Goal: Transaction & Acquisition: Purchase product/service

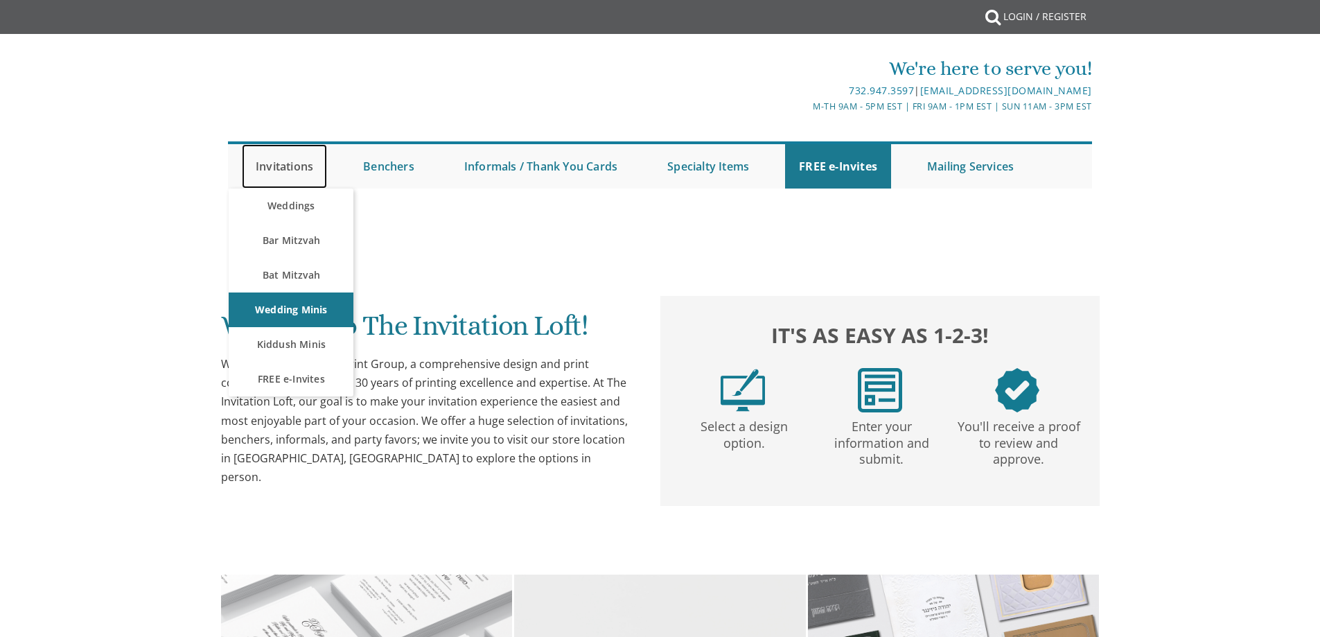
click at [293, 164] on link "Invitations" at bounding box center [284, 166] width 85 height 44
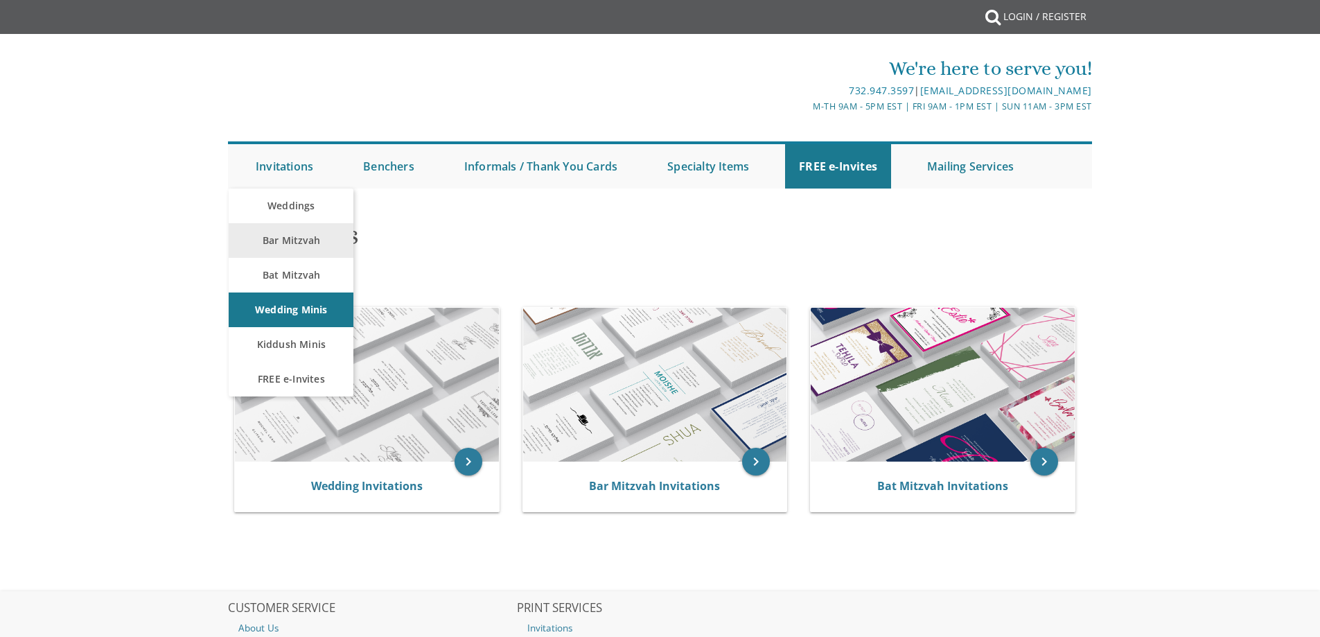
click at [291, 247] on h1 "Invitations" at bounding box center [514, 240] width 566 height 41
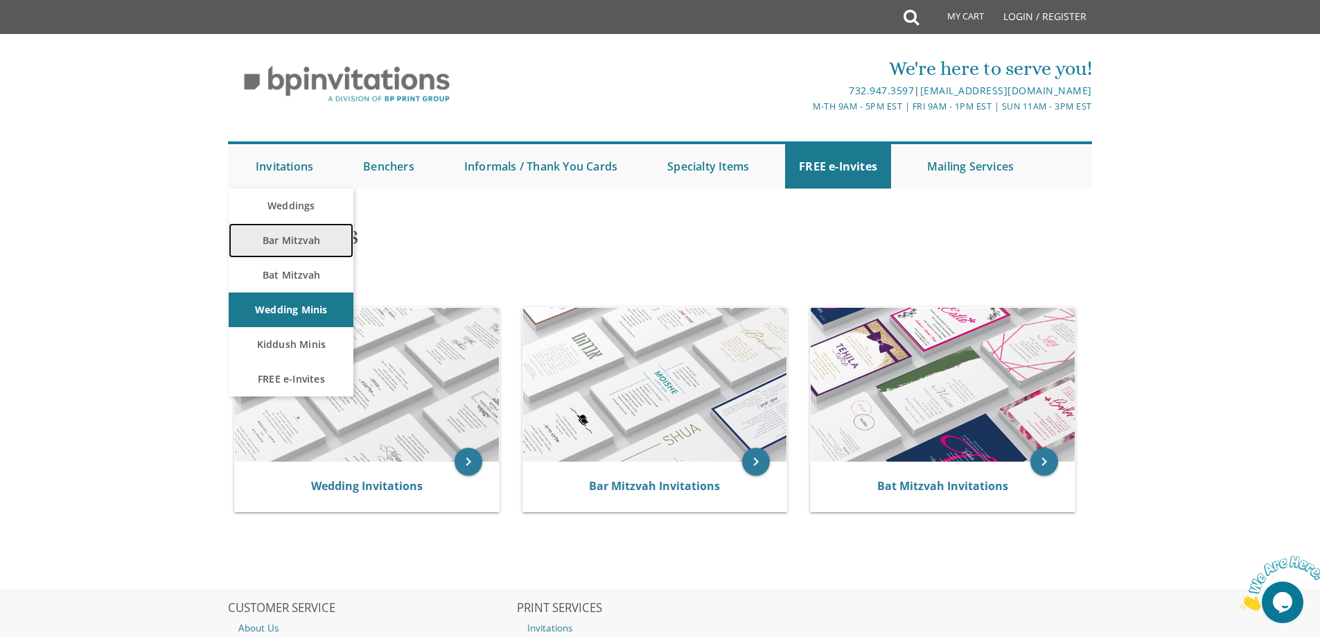
click at [296, 234] on link "Bar Mitzvah" at bounding box center [291, 240] width 125 height 35
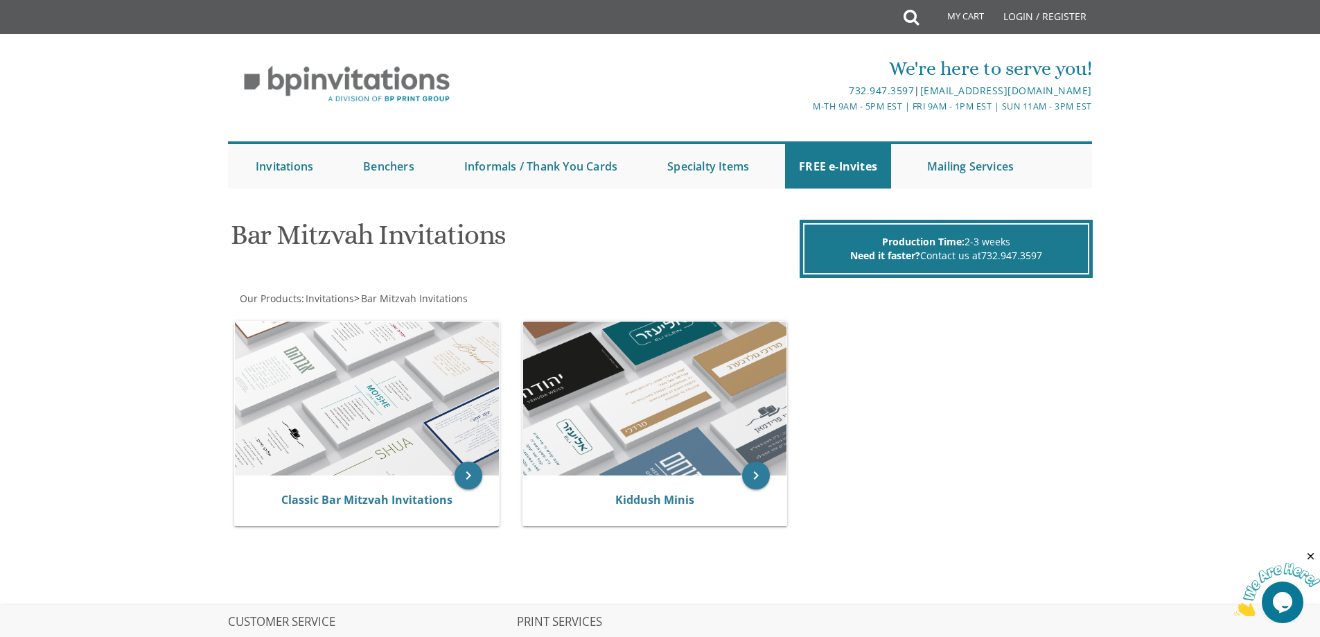
scroll to position [139, 0]
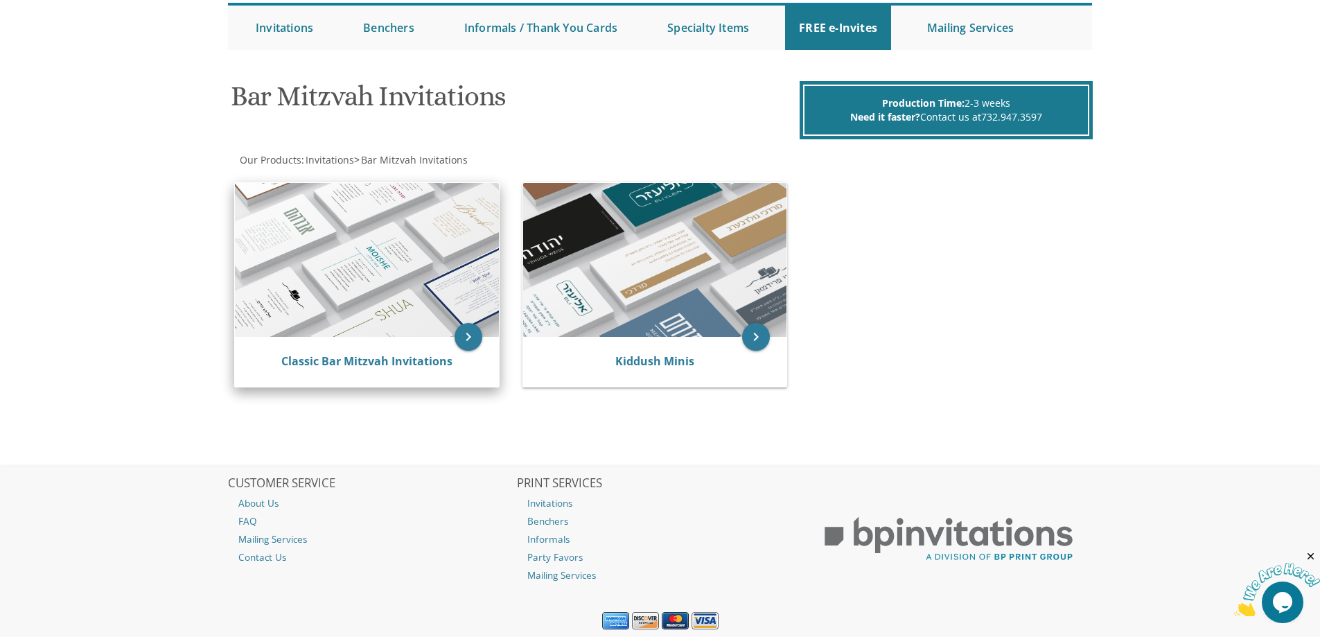
click at [399, 261] on img at bounding box center [367, 260] width 264 height 154
click at [469, 339] on icon "keyboard_arrow_right" at bounding box center [469, 337] width 28 height 28
click at [398, 360] on link "Classic Bar Mitzvah Invitations" at bounding box center [366, 361] width 171 height 15
click at [386, 293] on img at bounding box center [367, 260] width 264 height 154
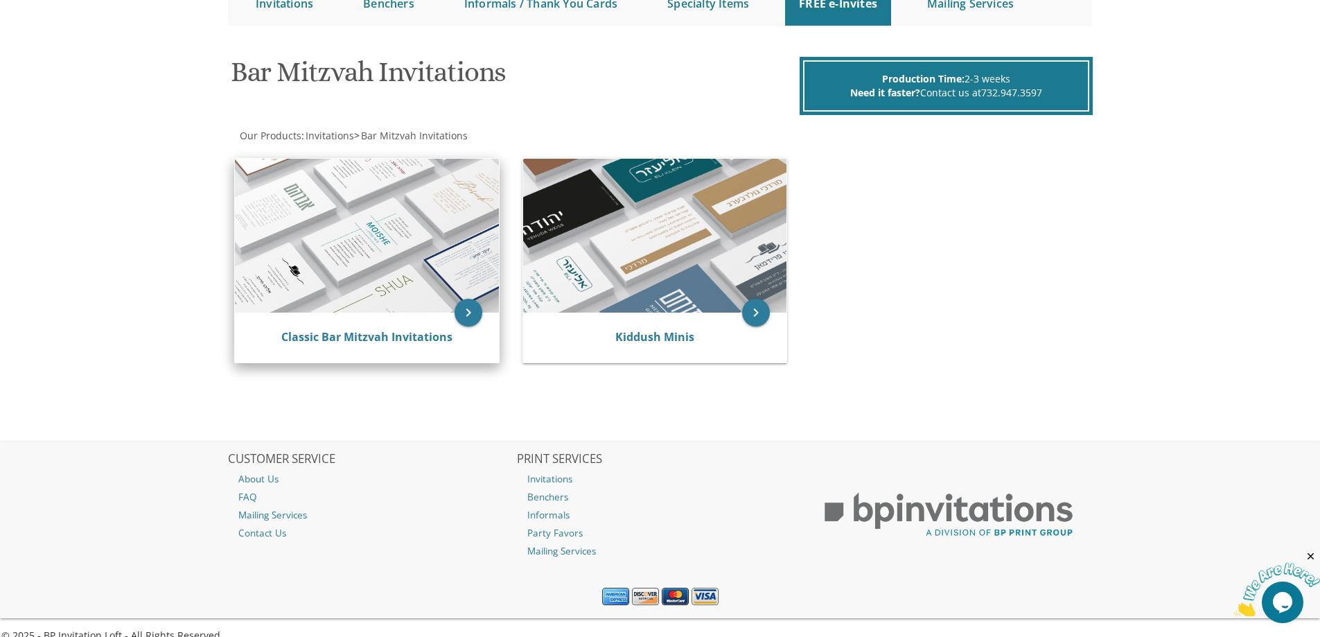
scroll to position [182, 0]
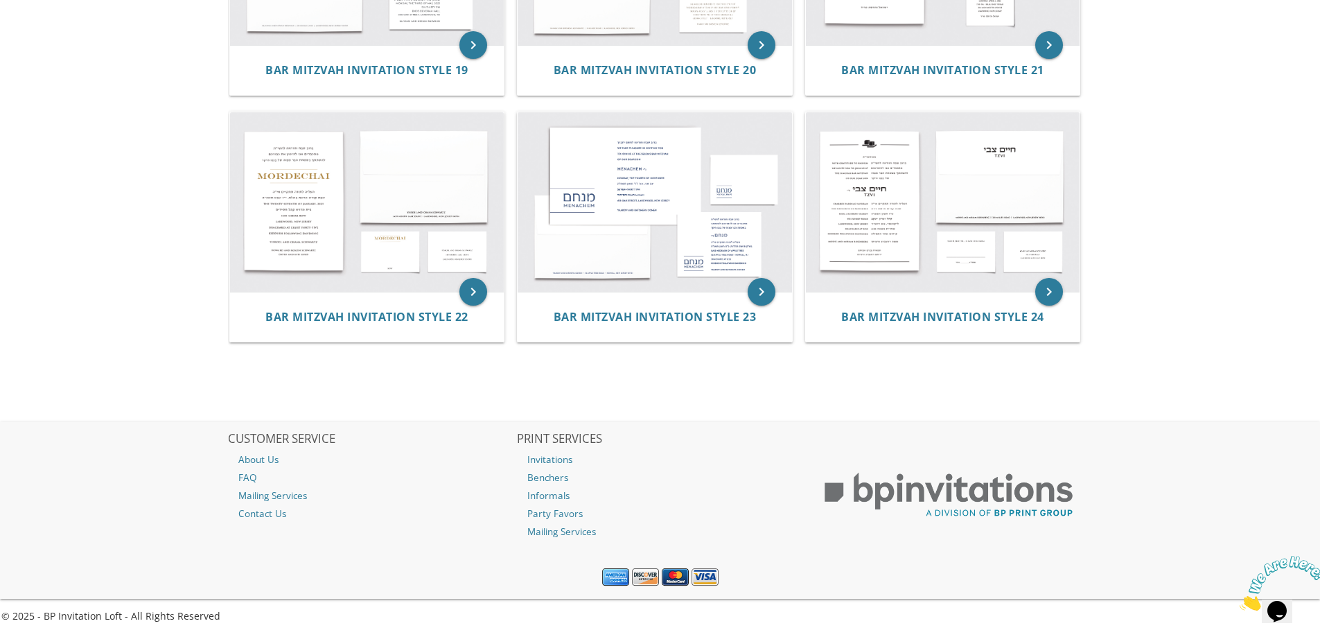
scroll to position [1433, 0]
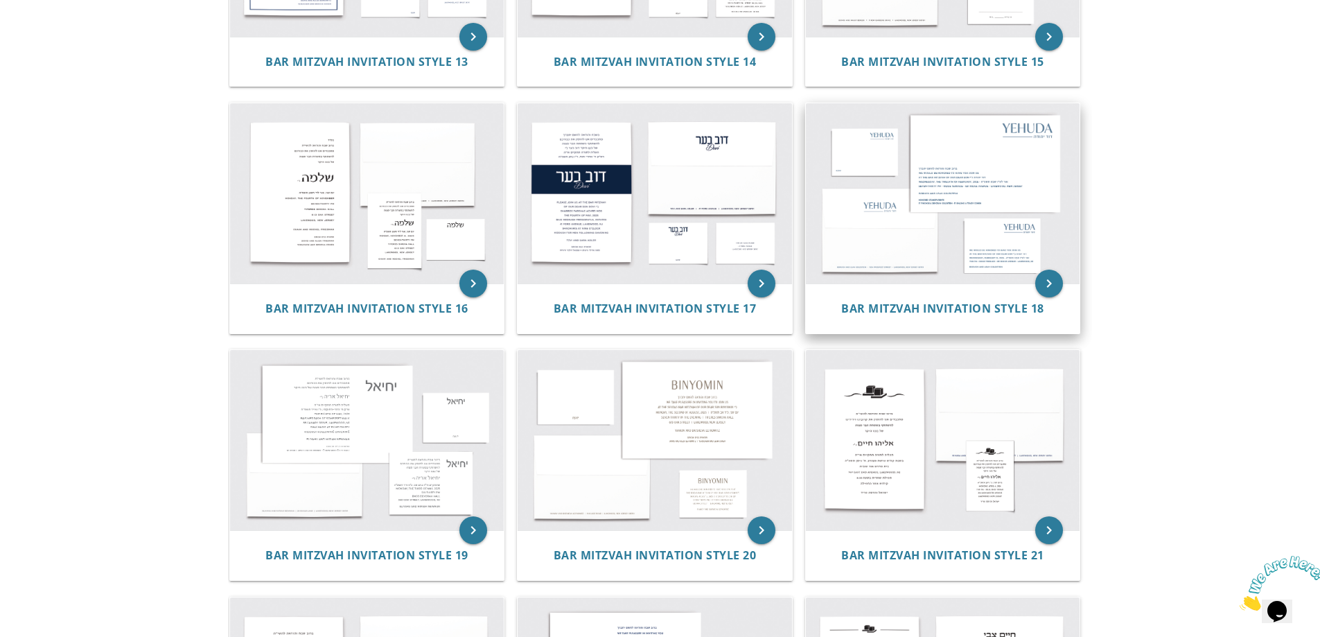
click at [1026, 248] on img at bounding box center [943, 193] width 274 height 180
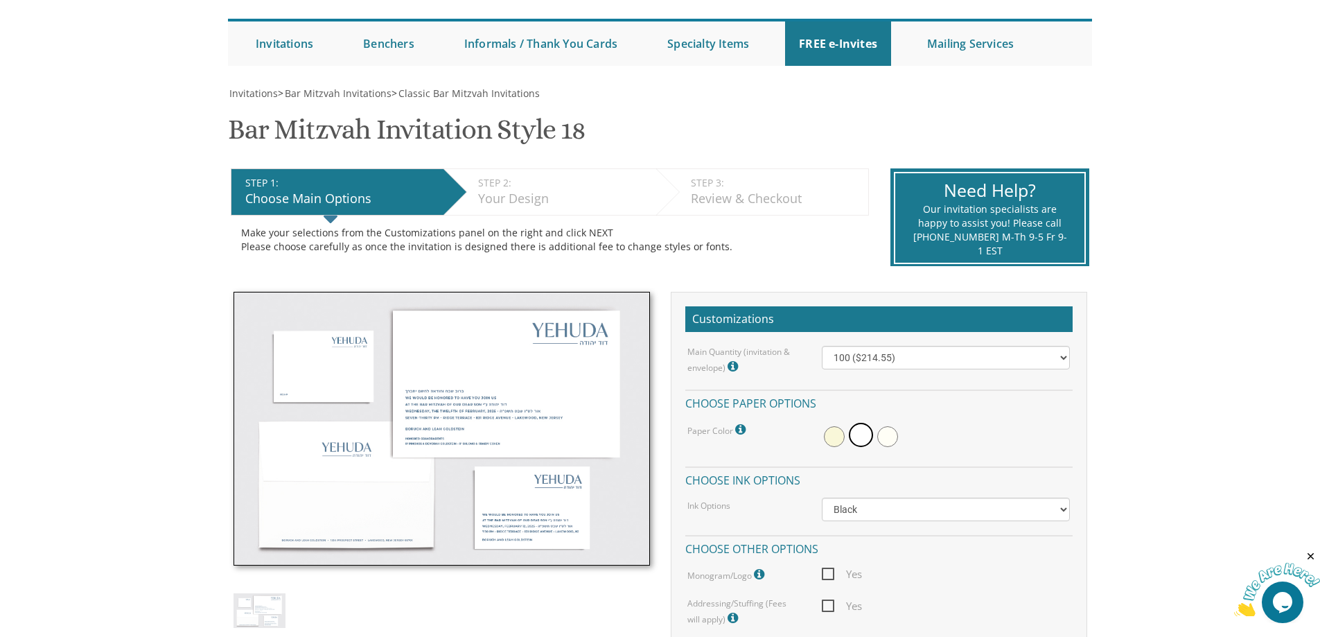
scroll to position [139, 0]
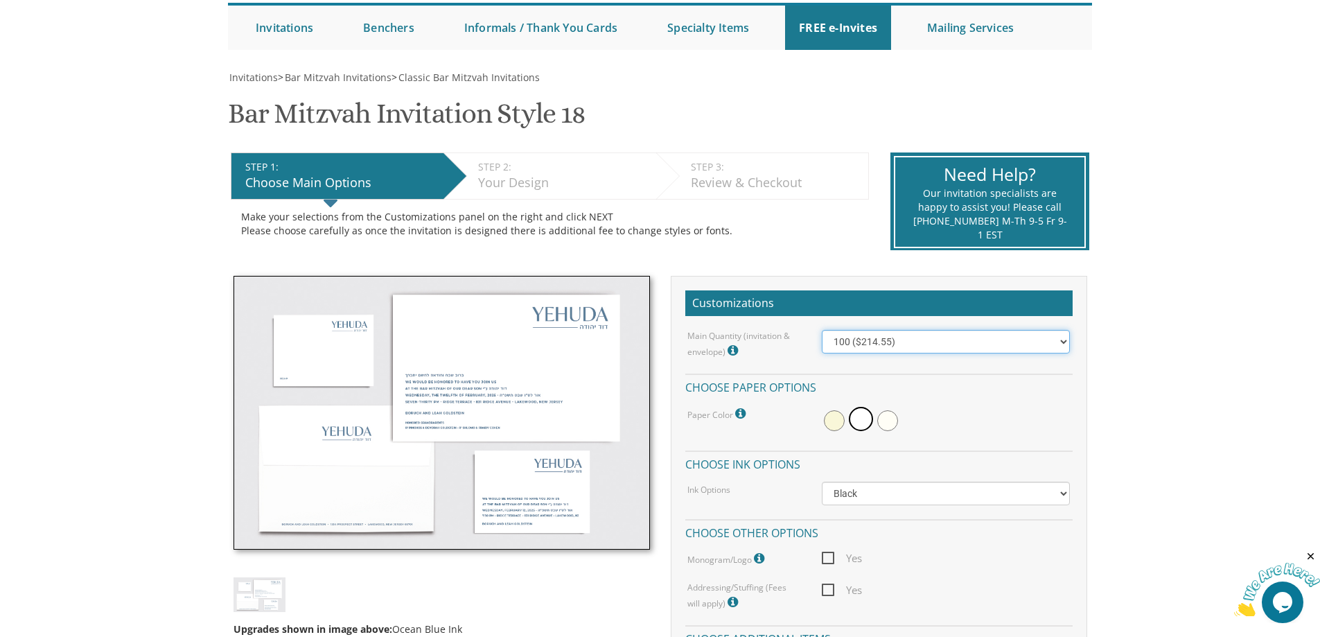
click at [1065, 338] on select "100 ($214.55) 200 ($254.60) 300 ($294.25) 400 ($333.55) 500 ($373.90) 600 ($413…" at bounding box center [946, 342] width 248 height 24
select select "400"
click at [822, 330] on select "100 ($214.55) 200 ($254.60) 300 ($294.25) 400 ($333.55) 500 ($373.90) 600 ($413…" at bounding box center [946, 342] width 248 height 24
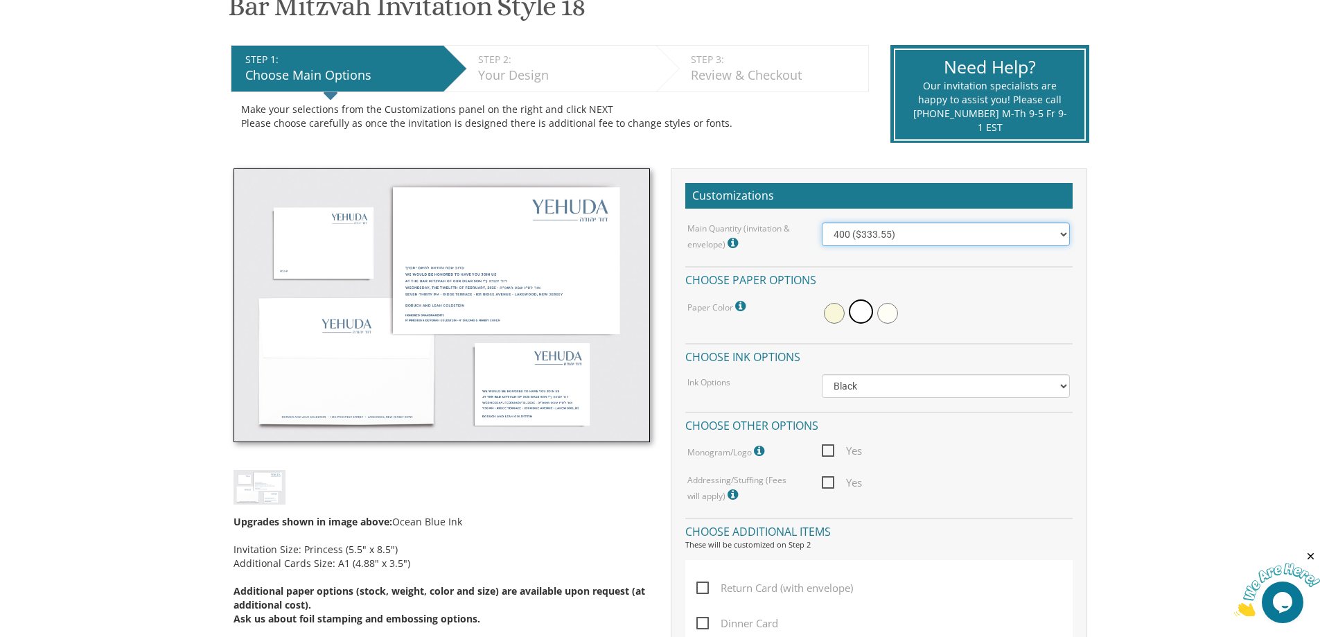
scroll to position [277, 0]
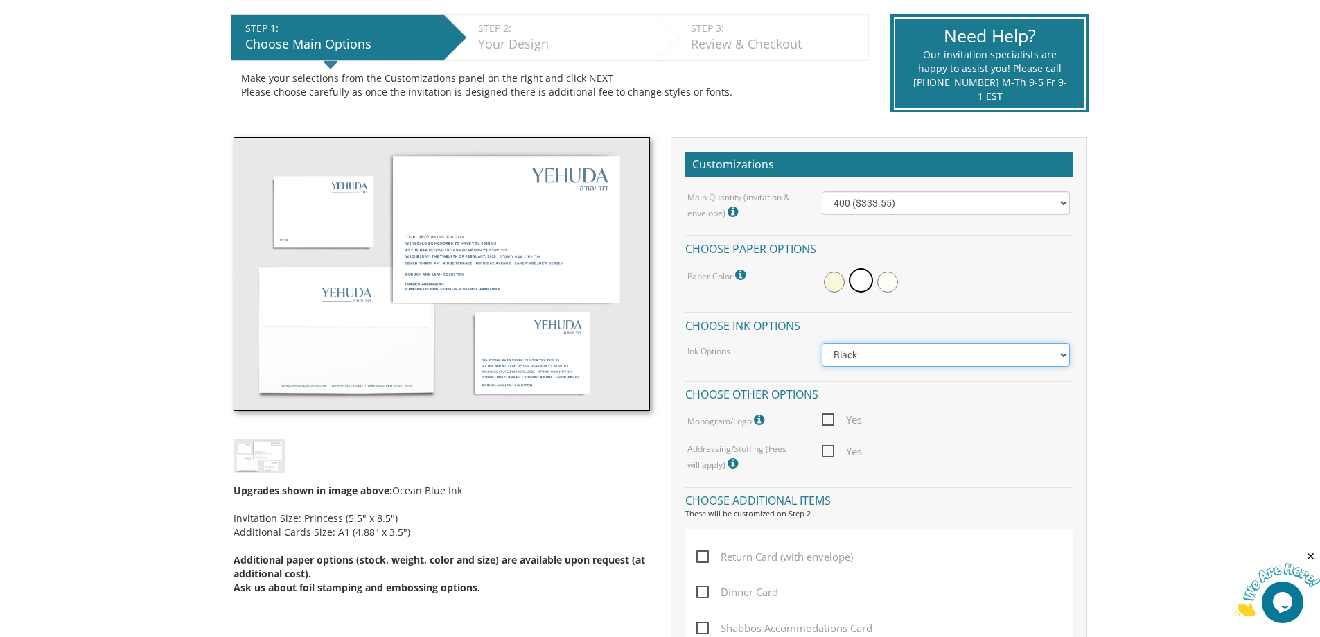
click at [889, 360] on select "Black Colored Ink ($65.00) Black + One Color ($100.00) Two Colors ($165.00)" at bounding box center [946, 355] width 248 height 24
click at [1162, 340] on body "My Cart {{shoppingcart.totalQuantityDisplay}} Total: {{shoppingcart.subtotal}} …" at bounding box center [660, 622] width 1320 height 1799
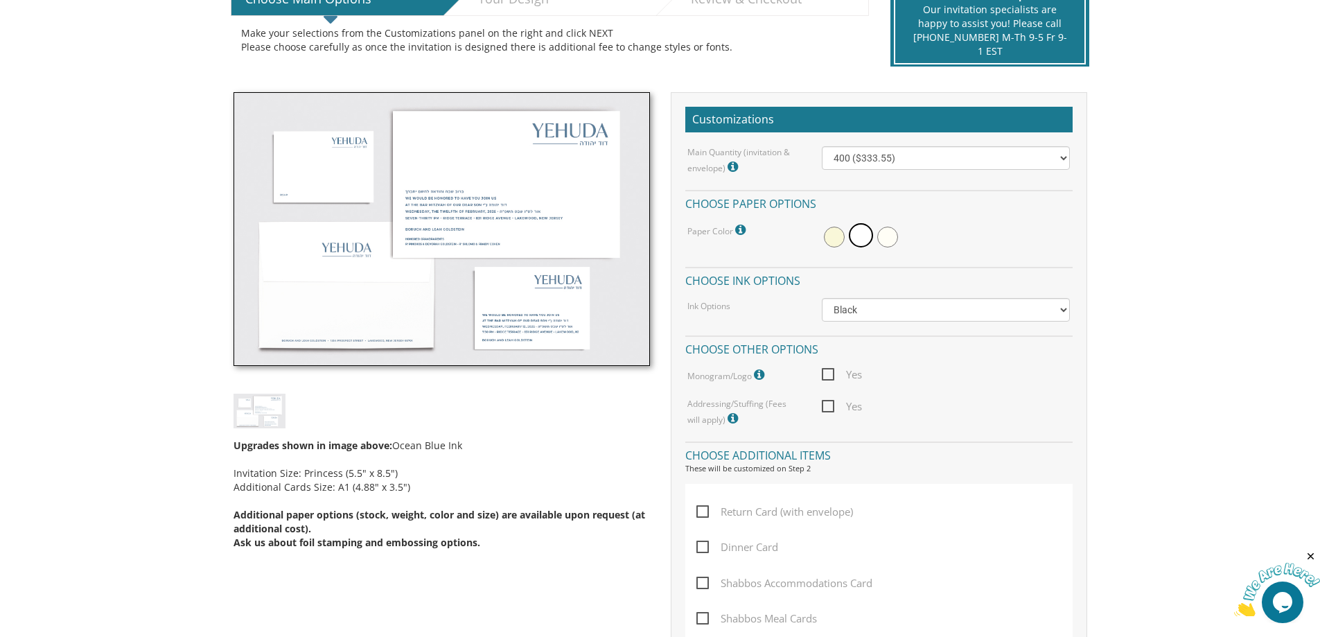
scroll to position [347, 0]
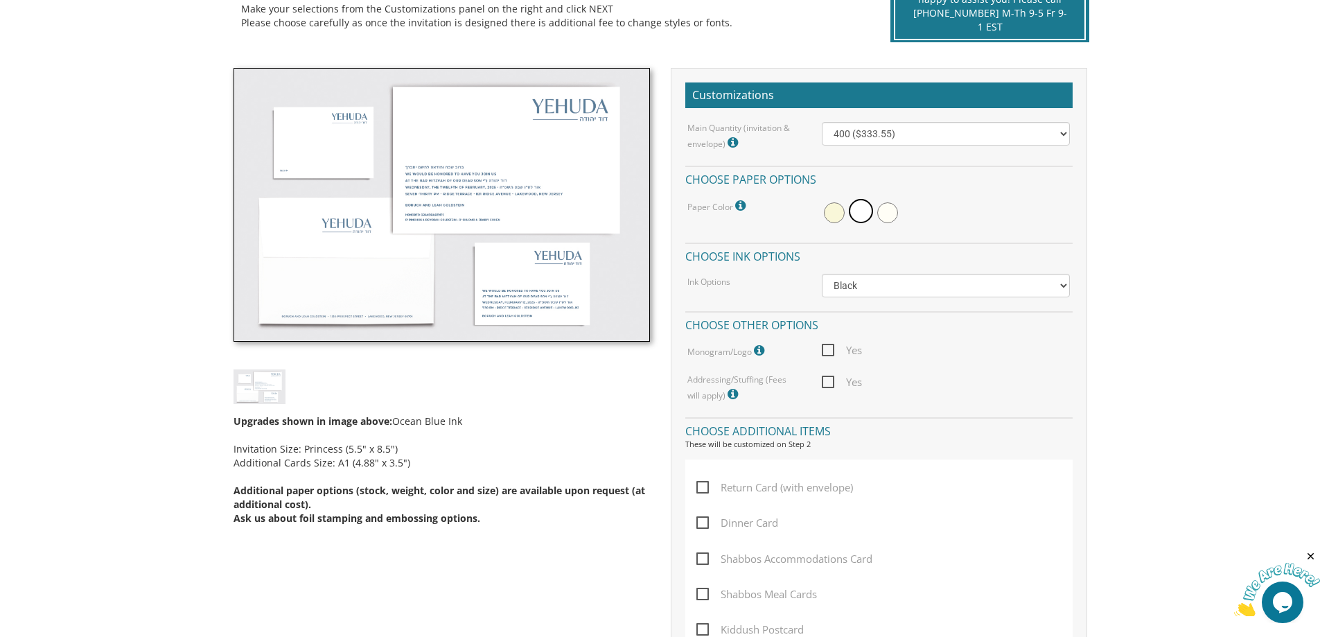
click at [728, 392] on icon at bounding box center [735, 394] width 14 height 12
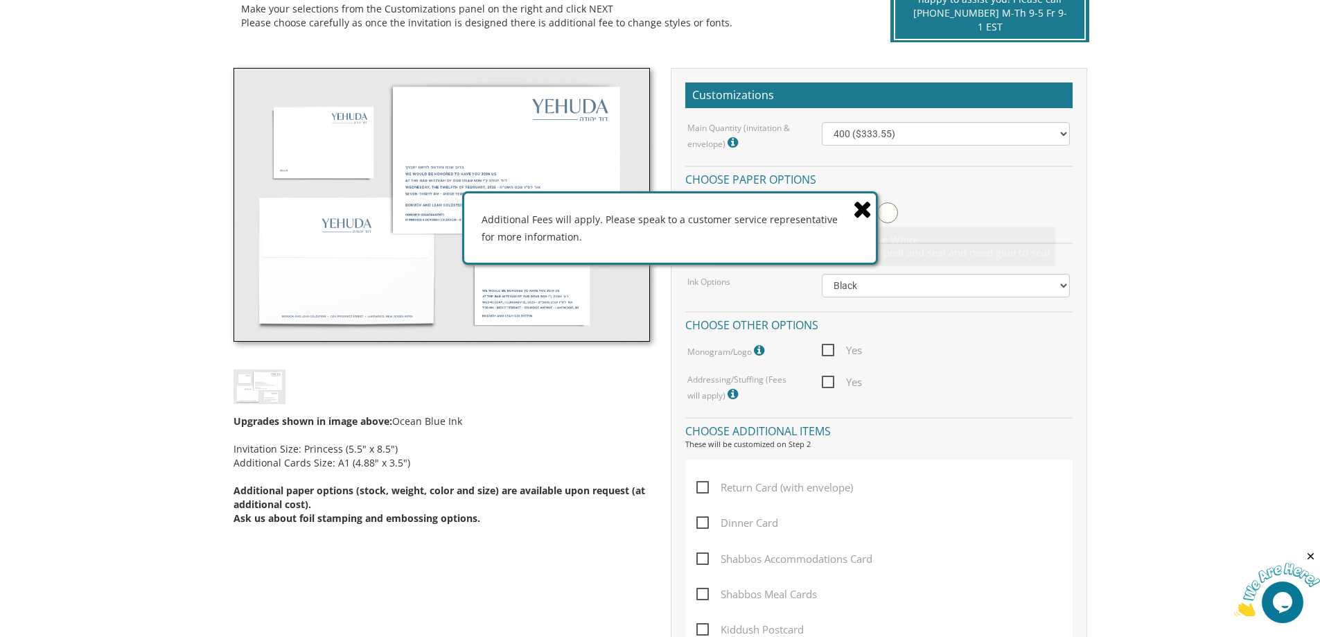
click at [865, 209] on icon at bounding box center [862, 209] width 19 height 24
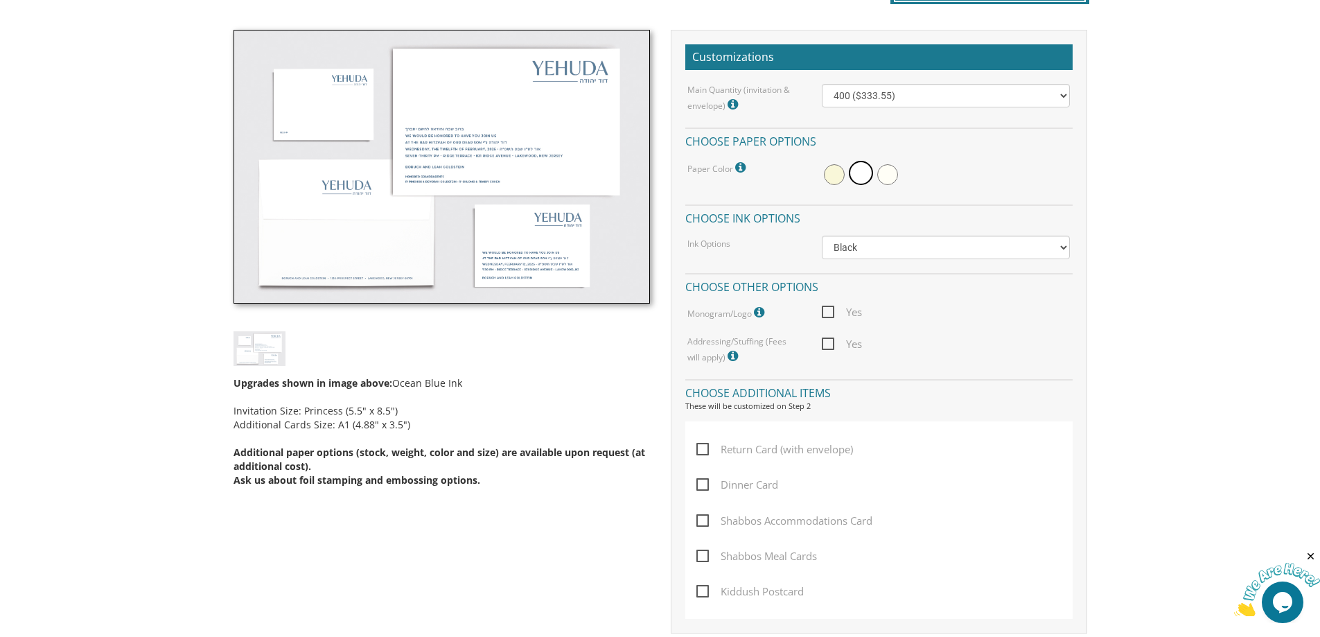
scroll to position [416, 0]
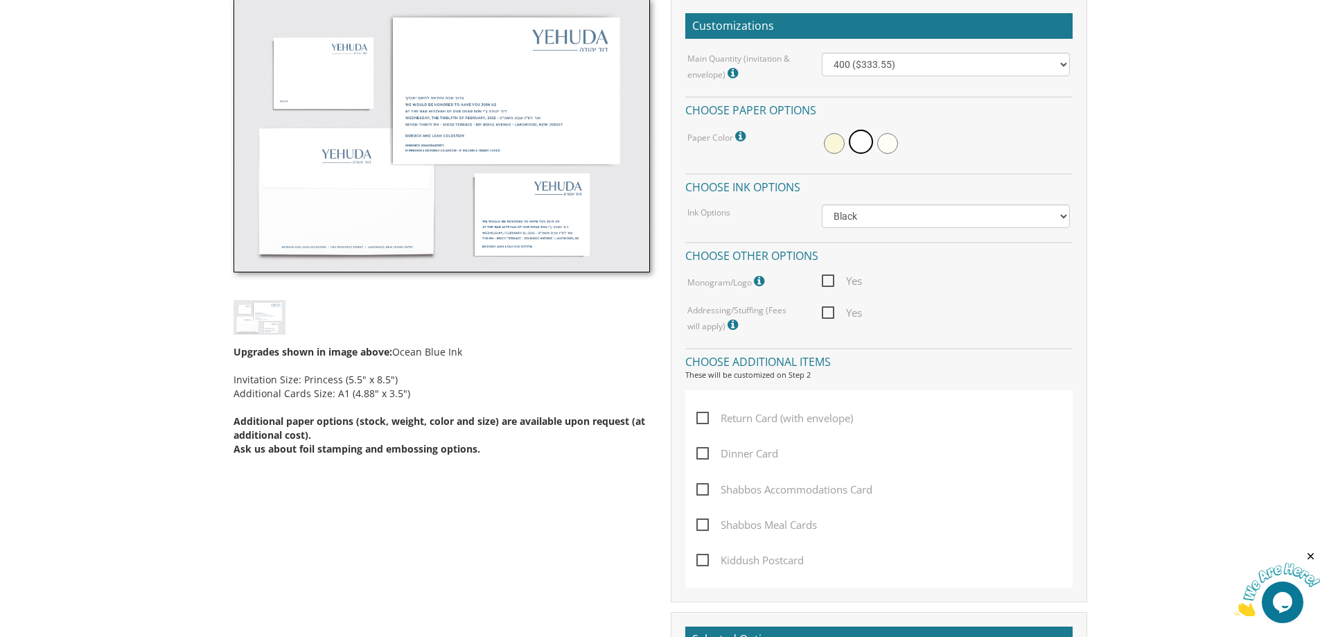
click at [700, 560] on span "Kiddush Postcard" at bounding box center [750, 560] width 107 height 17
click at [700, 560] on input "Kiddush Postcard" at bounding box center [701, 559] width 9 height 9
checkbox input "true"
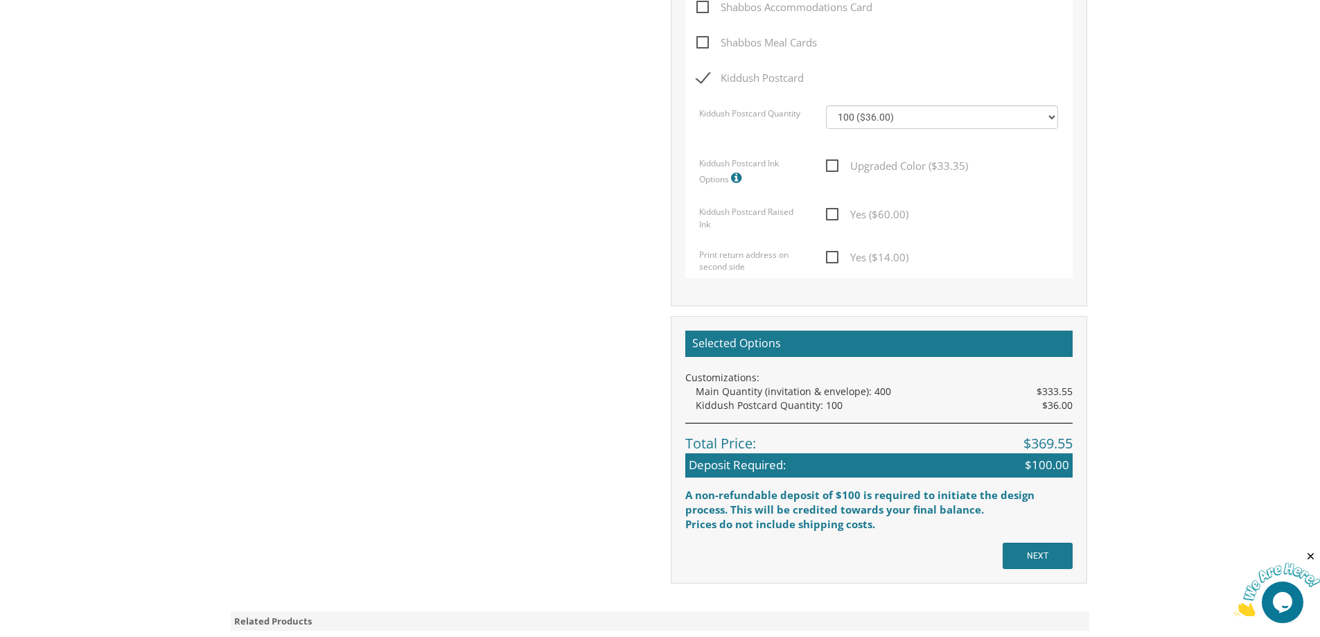
scroll to position [1085, 0]
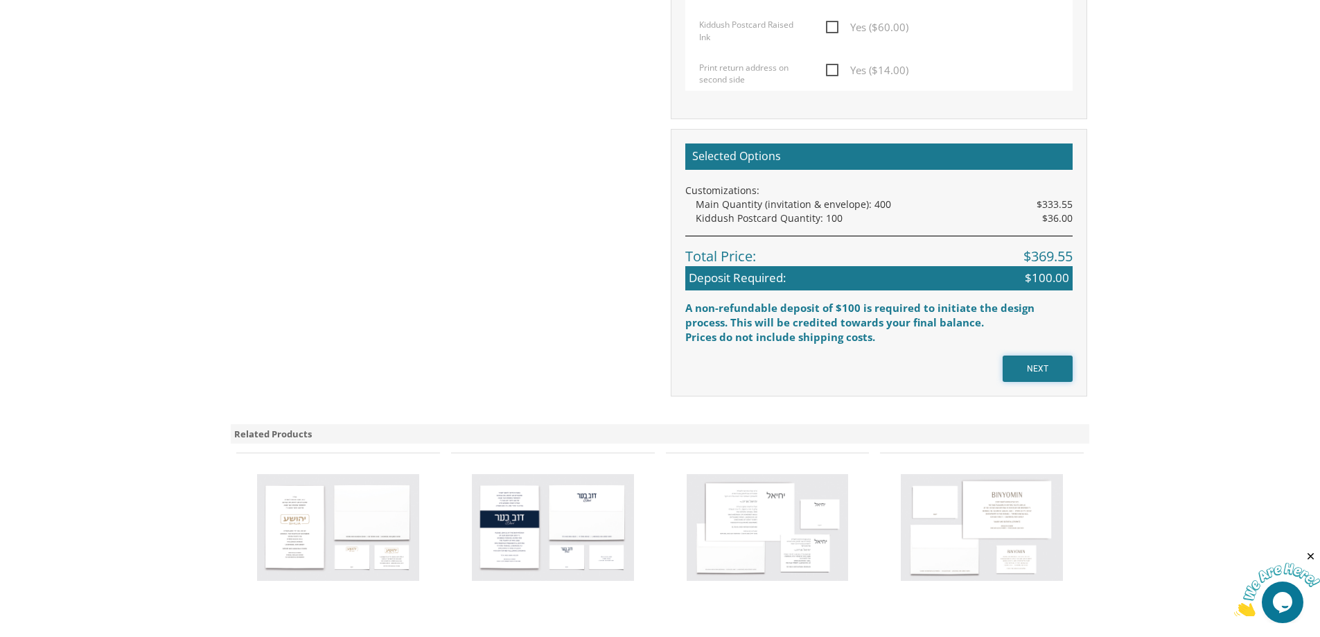
click at [1051, 377] on input "NEXT" at bounding box center [1038, 369] width 70 height 26
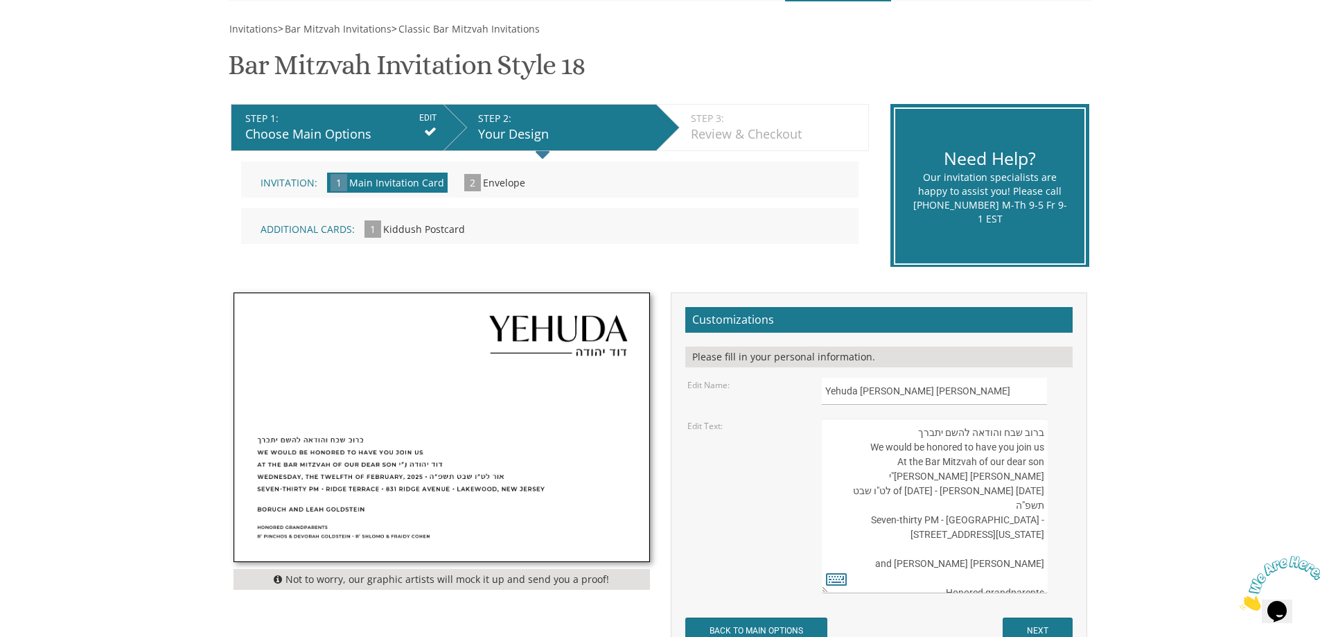
scroll to position [208, 0]
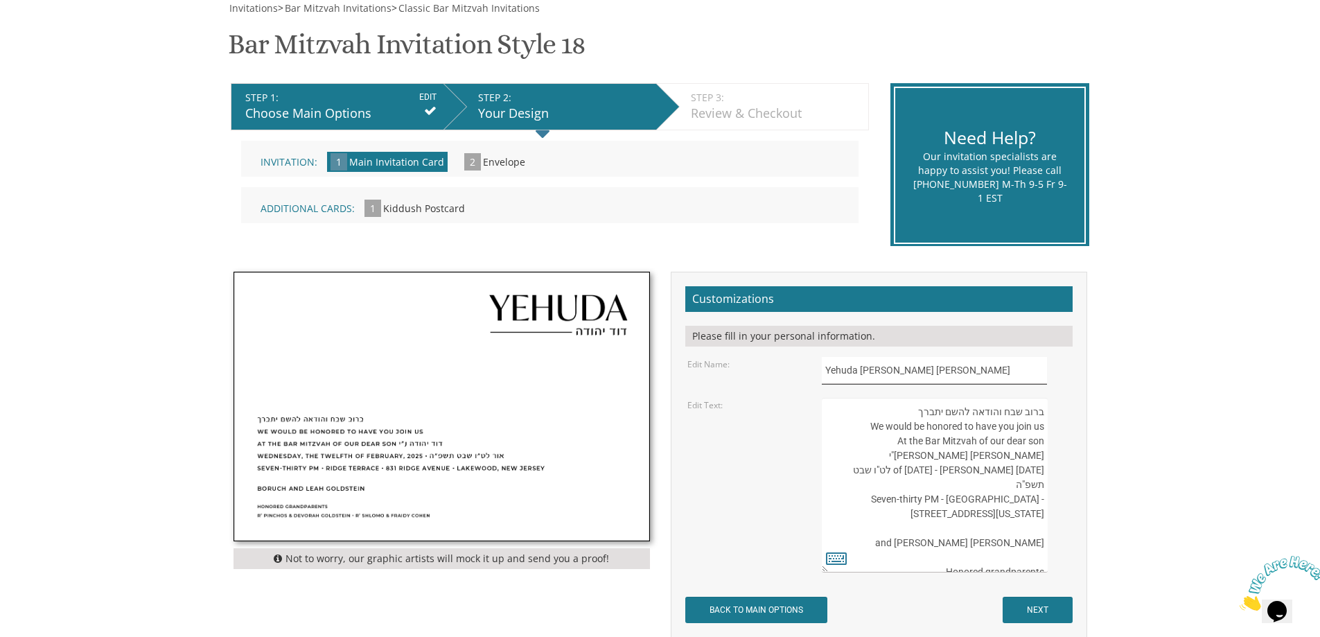
click at [837, 372] on input "Yehuda דוד יהודה" at bounding box center [934, 370] width 225 height 27
click at [875, 372] on input "Leib דוד יהודה" at bounding box center [934, 370] width 225 height 27
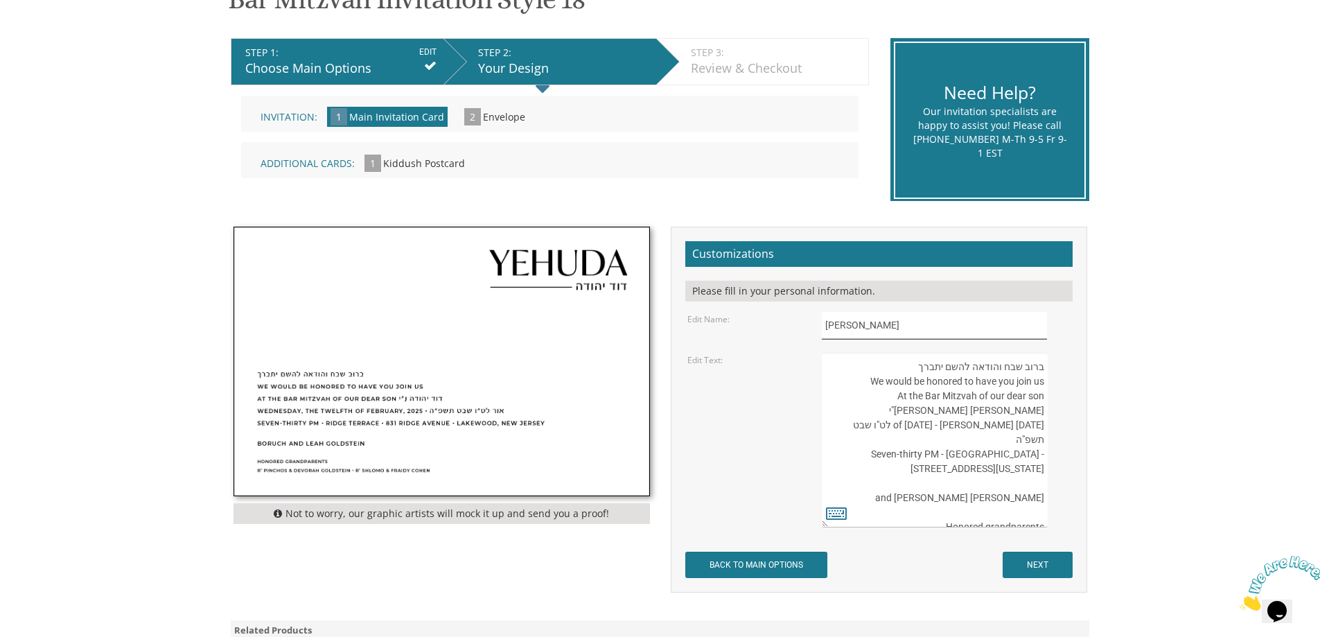
scroll to position [277, 0]
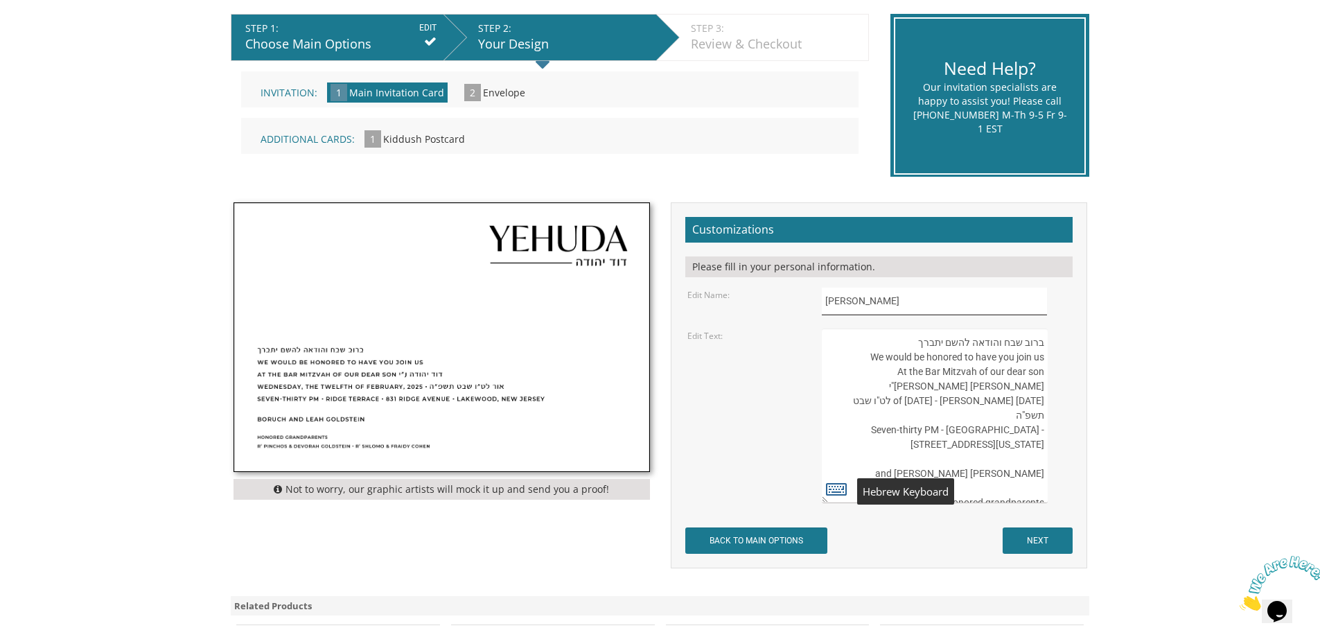
type input "Leib יהודה"
click at [834, 483] on icon at bounding box center [836, 488] width 21 height 19
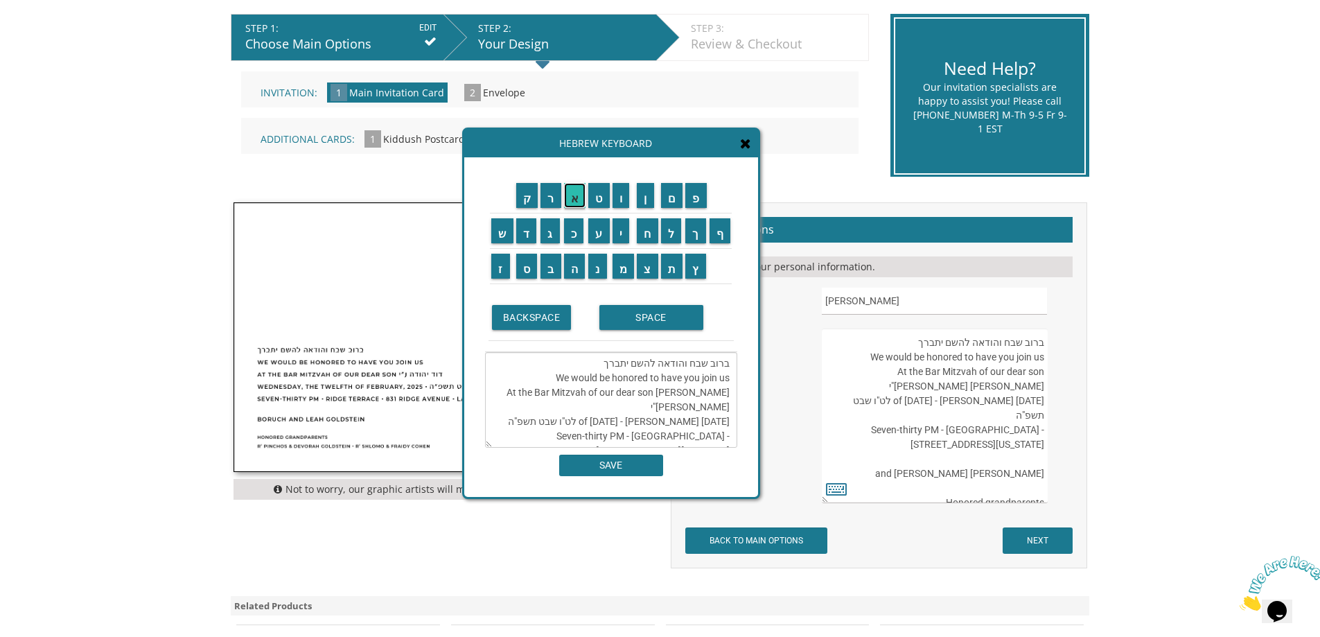
click at [577, 195] on input "א" at bounding box center [575, 195] width 22 height 25
click at [553, 189] on input "ר" at bounding box center [551, 195] width 21 height 25
click at [627, 236] on input "י" at bounding box center [621, 230] width 17 height 25
click at [577, 272] on input "ה" at bounding box center [574, 266] width 21 height 25
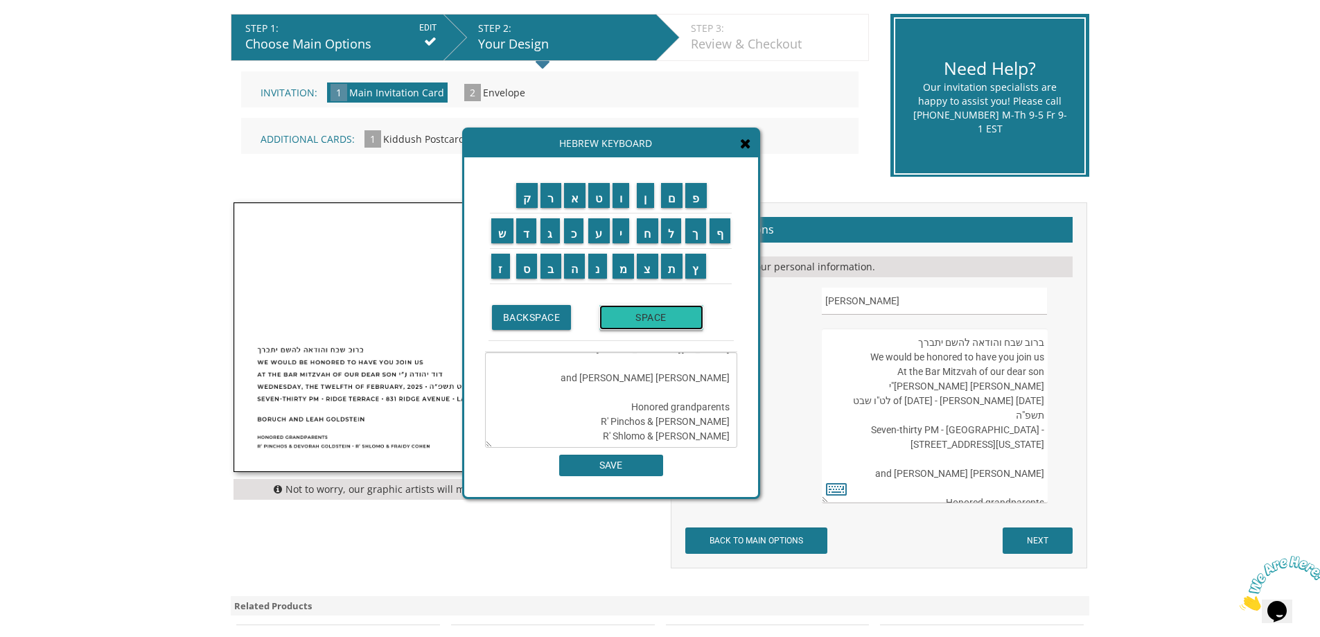
click at [650, 321] on input "SPACE" at bounding box center [652, 317] width 104 height 25
click at [847, 301] on input "Leib יהודה" at bounding box center [934, 301] width 225 height 27
click at [573, 198] on input "א" at bounding box center [575, 195] width 22 height 25
click at [552, 199] on input "ר" at bounding box center [551, 195] width 21 height 25
click at [628, 234] on input "י" at bounding box center [621, 230] width 17 height 25
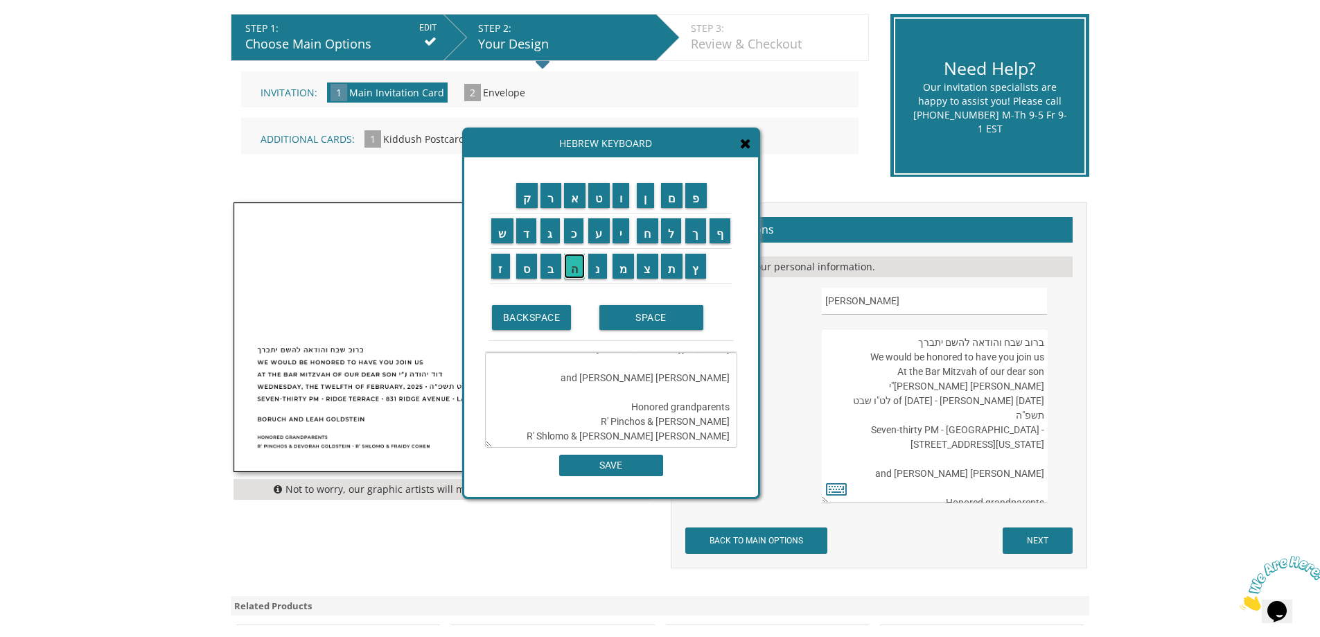
click at [576, 267] on input "ה" at bounding box center [574, 266] width 21 height 25
click at [678, 320] on input "SPACE" at bounding box center [652, 317] width 104 height 25
click at [671, 236] on input "ל" at bounding box center [671, 230] width 21 height 25
click at [623, 232] on input "י" at bounding box center [621, 230] width 17 height 25
click at [552, 272] on input "ב" at bounding box center [551, 266] width 21 height 25
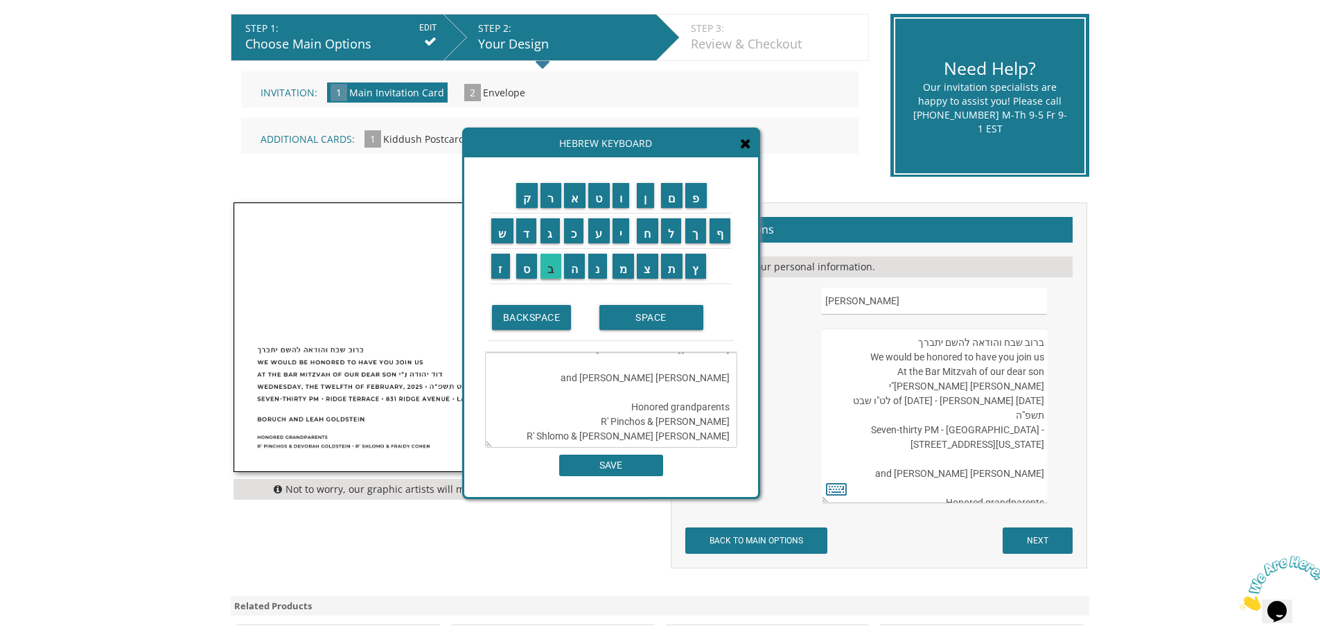
type textarea "ברוב שבח והודאה להשם יתברך We would be honored to have you join us At the Bar M…"
click at [647, 464] on input "SAVE" at bounding box center [611, 465] width 104 height 21
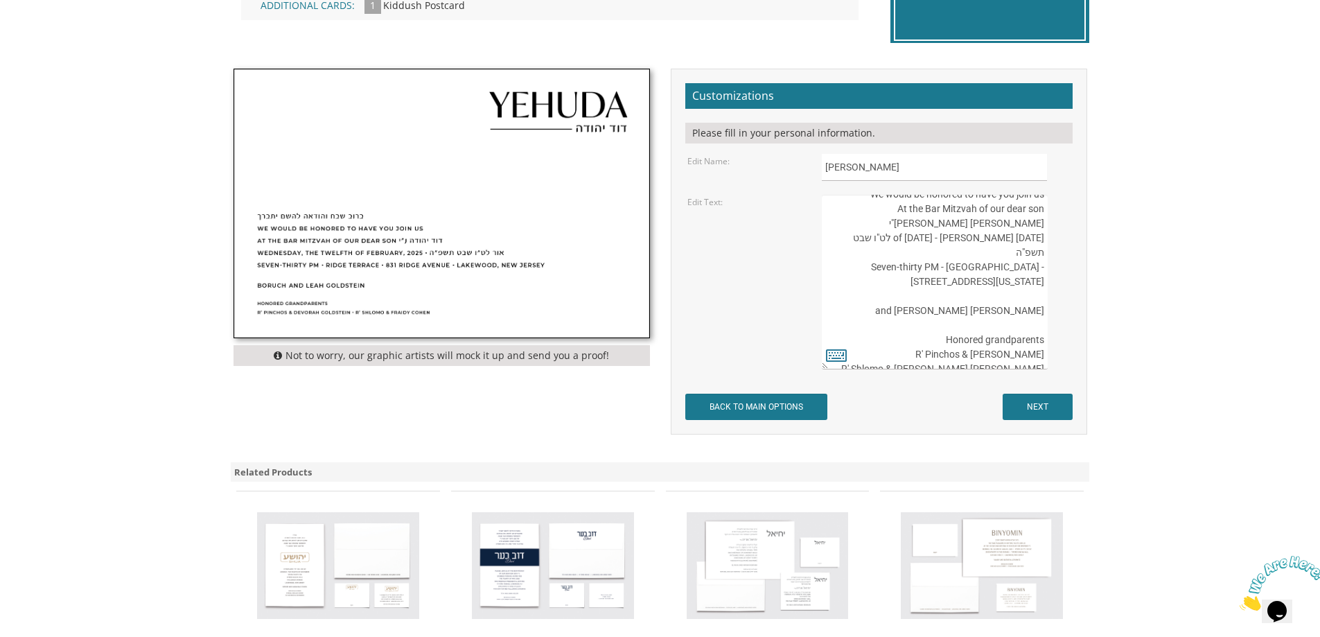
scroll to position [416, 0]
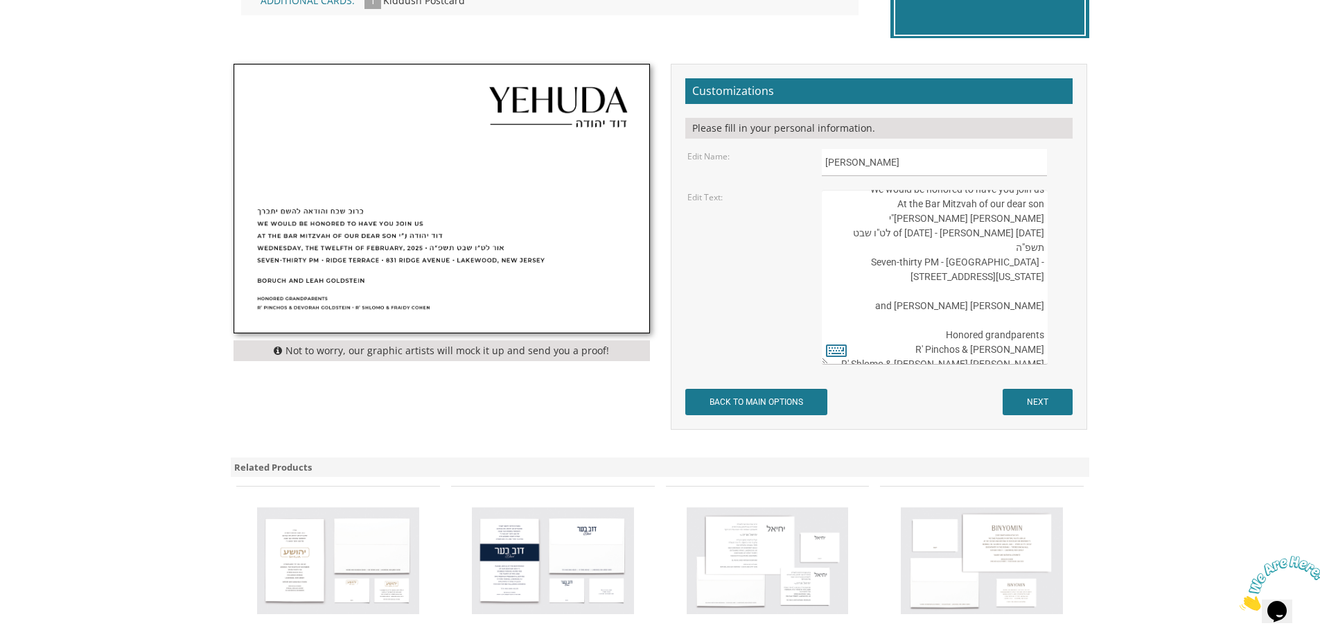
click at [924, 350] on textarea "ברוב שבח והודאה להשם יתברך We would be honored to have you join us At the Bar M…" at bounding box center [934, 277] width 225 height 175
drag, startPoint x: 959, startPoint y: 350, endPoint x: 921, endPoint y: 351, distance: 38.1
click at [921, 351] on textarea "ברוב שבח והודאה להשם יתברך We would be honored to have you join us At the Bar M…" at bounding box center [934, 277] width 225 height 175
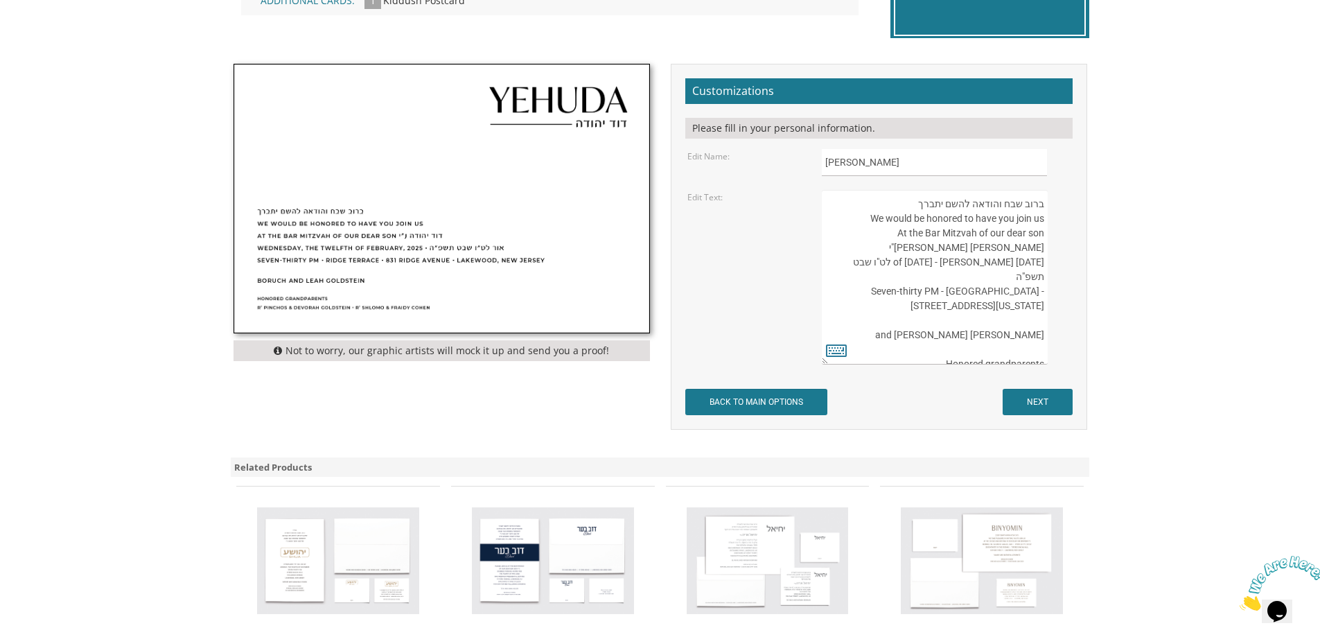
type textarea "ברוב שבח והודאה להשם יתברך We would be honored to have you join us At the Bar M…"
click at [847, 164] on input "Leib יהודה" at bounding box center [934, 162] width 225 height 27
paste input "אריה ליב"
click at [860, 165] on input "Leib אריה ליב יהודה" at bounding box center [934, 162] width 225 height 27
click at [862, 165] on input "Leib אריה ליב יהודה" at bounding box center [934, 162] width 225 height 27
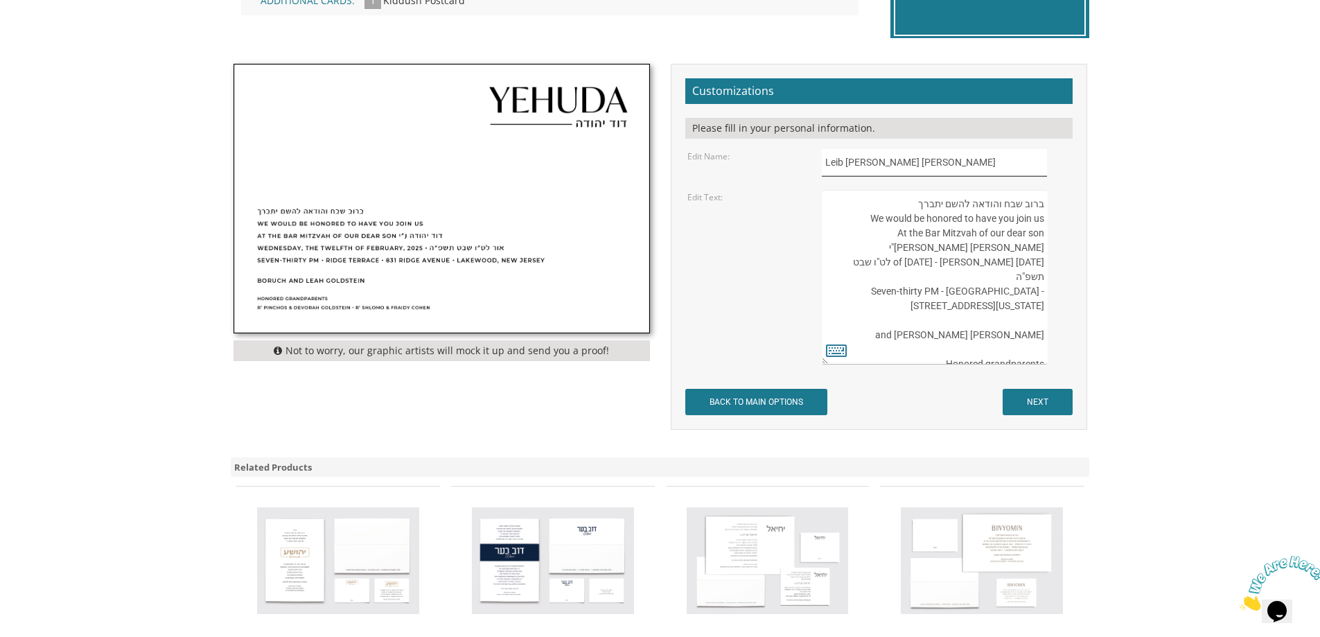
click at [860, 164] on input "Leib אריה ליב יהודה" at bounding box center [934, 162] width 225 height 27
click at [907, 166] on input "Leib אריה ליב" at bounding box center [934, 162] width 225 height 27
click at [904, 166] on input "Leib אריה ליב" at bounding box center [934, 162] width 225 height 27
paste input "יהודה"
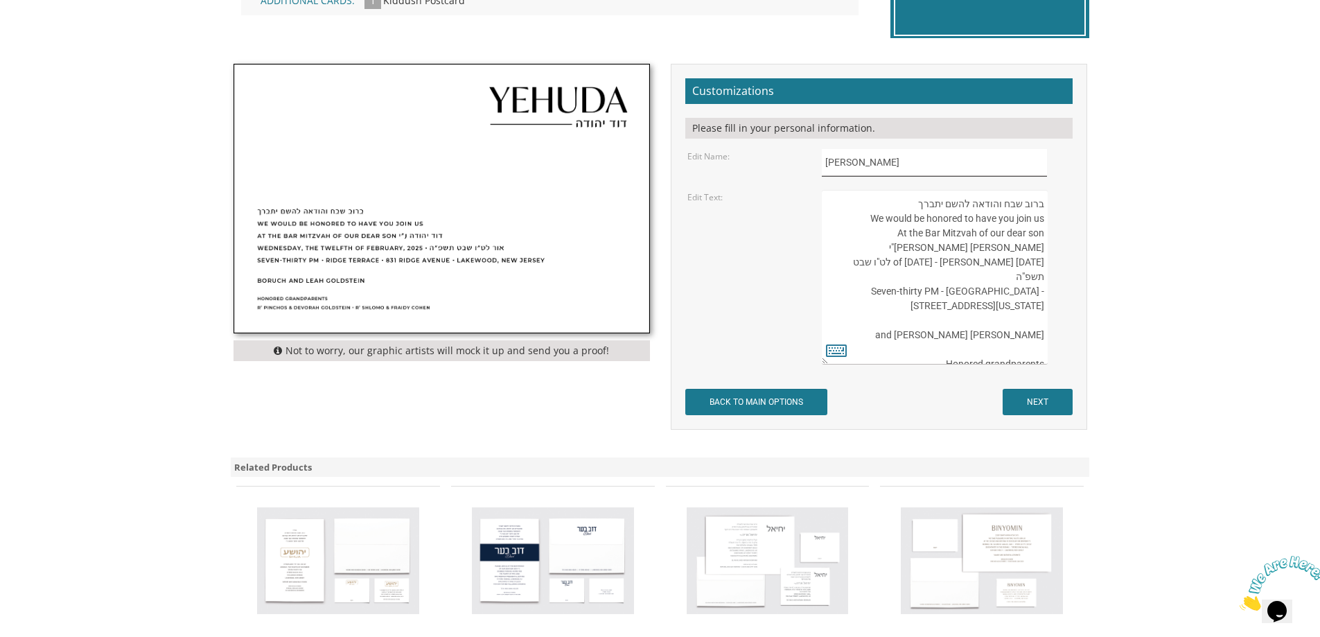
click at [844, 163] on input "Leib אריה ליב" at bounding box center [934, 162] width 225 height 27
paste input "יהודה"
click at [844, 163] on input "Leibיהודהאריה ליב" at bounding box center [934, 162] width 225 height 27
click at [884, 166] on input "Leib יהודהאריה ליב" at bounding box center [934, 162] width 225 height 27
type input "Leib יהודה אריה ליב"
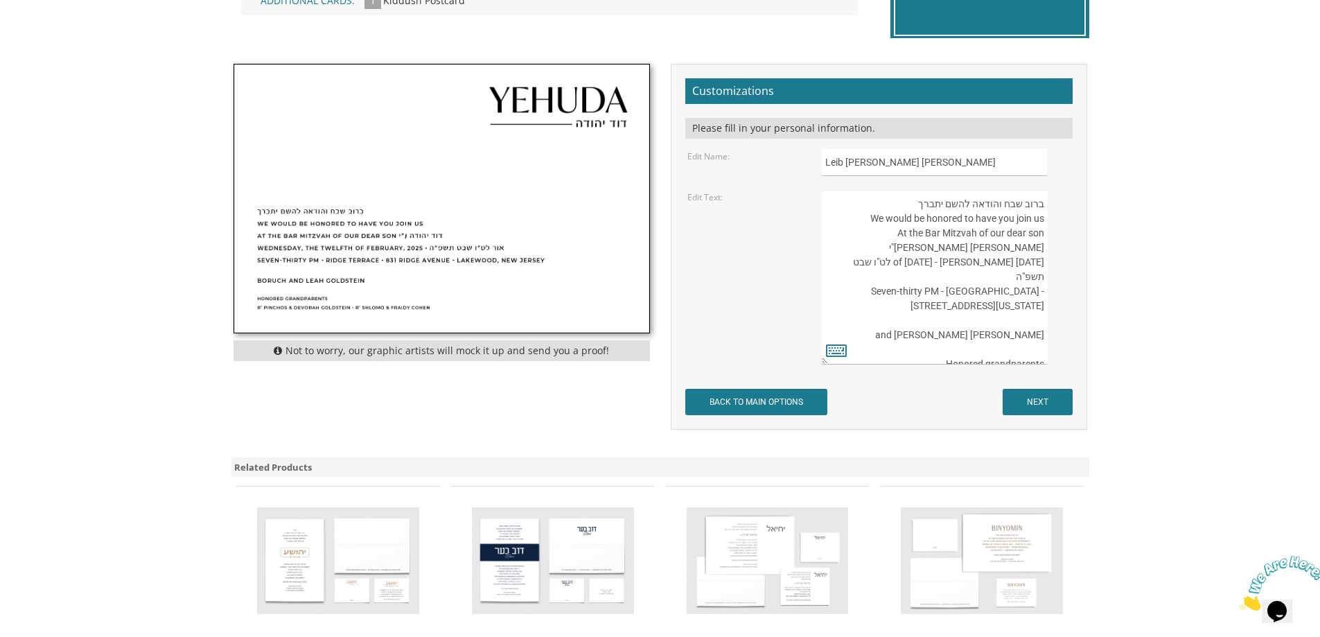
click at [1018, 257] on textarea "ברוב שבח והודאה להשם יתברך We would be honored to have you join us At the Bar M…" at bounding box center [934, 277] width 225 height 175
drag, startPoint x: 914, startPoint y: 164, endPoint x: 904, endPoint y: 164, distance: 9.7
click at [904, 164] on input "Leib יהודה אריה ליב" at bounding box center [934, 162] width 225 height 27
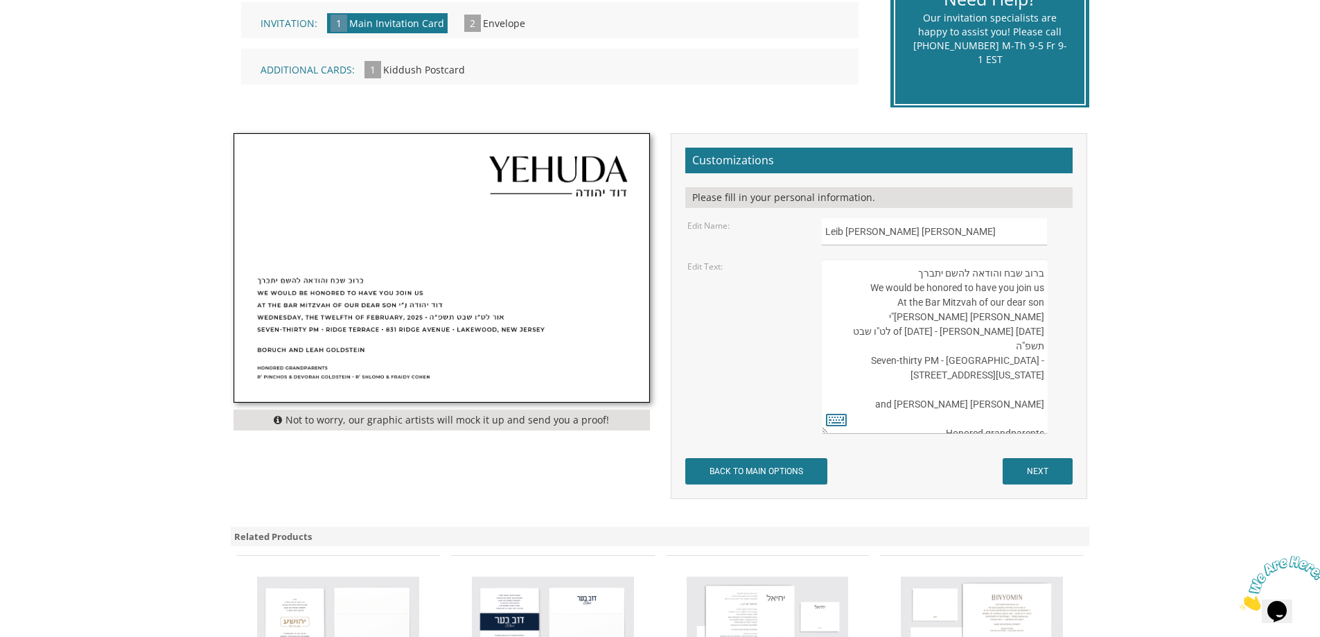
drag, startPoint x: 893, startPoint y: 303, endPoint x: 855, endPoint y: 304, distance: 38.1
click at [855, 304] on textarea "ברוב שבח והודאה להשם יתברך We would be honored to have you join us At the Bar M…" at bounding box center [934, 346] width 225 height 175
paste textarea "ודה אריה ליב"
click at [892, 302] on textarea "ברוב שבח והודאה להשם יתברך We would be honored to have you join us At the Bar M…" at bounding box center [934, 346] width 225 height 175
type textarea "ברוב שבח והודאה להשם יתברך We would be honored to have you join us At the Bar M…"
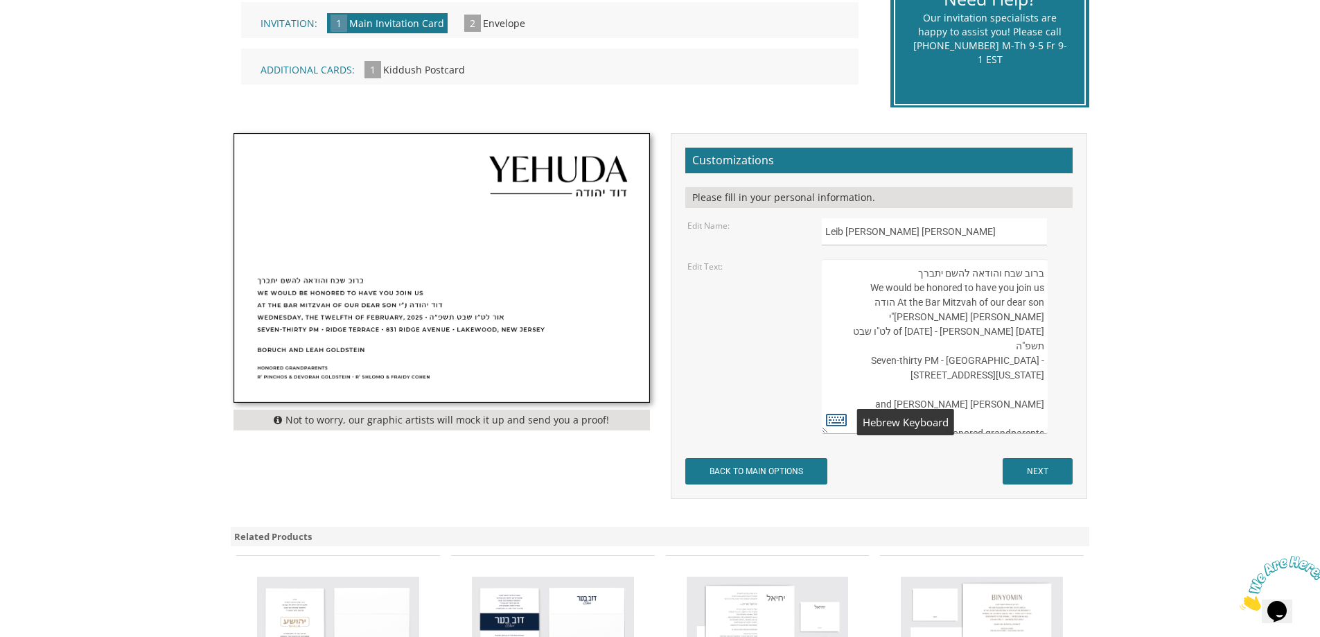
click at [837, 428] on icon at bounding box center [836, 419] width 21 height 19
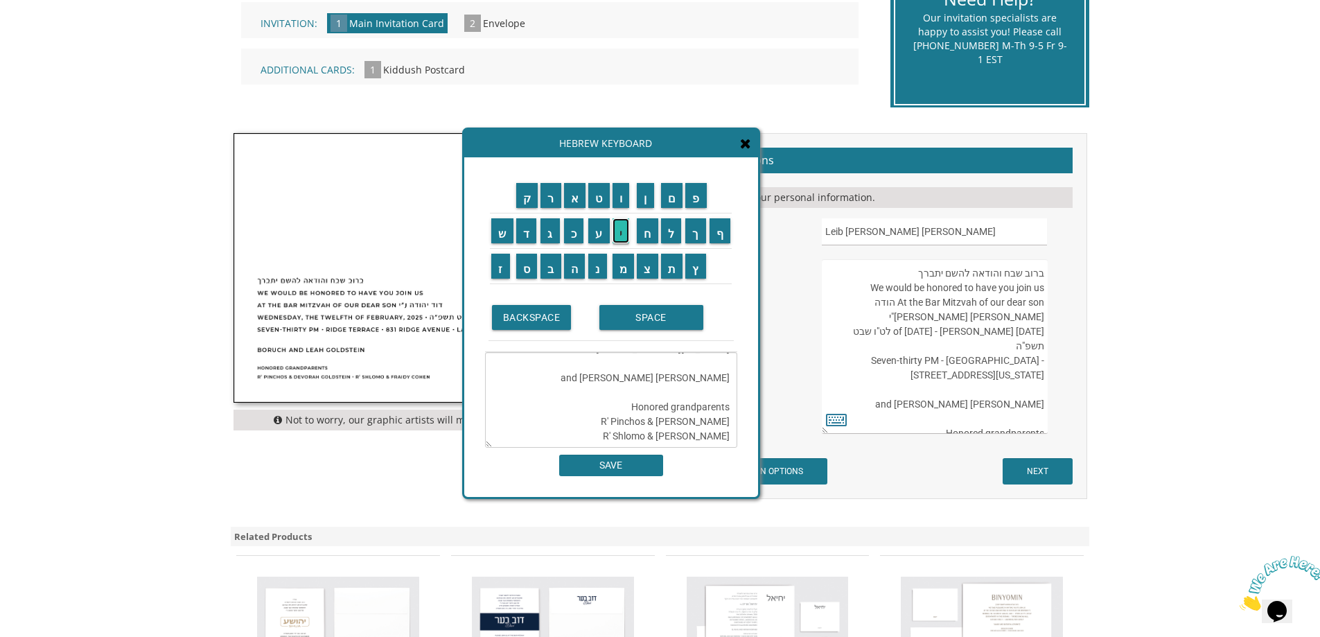
click at [627, 241] on input "י" at bounding box center [621, 230] width 17 height 25
type textarea "ברוב שבח והודאה להשם יתברך We would be honored to have you join us At the Bar M…"
click at [907, 232] on input "Leib יהודה אריה ליב" at bounding box center [934, 231] width 225 height 27
click at [870, 229] on input "Leib יהודה אריה ליב" at bounding box center [934, 231] width 225 height 27
click at [892, 299] on textarea "ברוב שבח והודאה להשם יתברך We would be honored to have you join us At the Bar M…" at bounding box center [934, 346] width 225 height 175
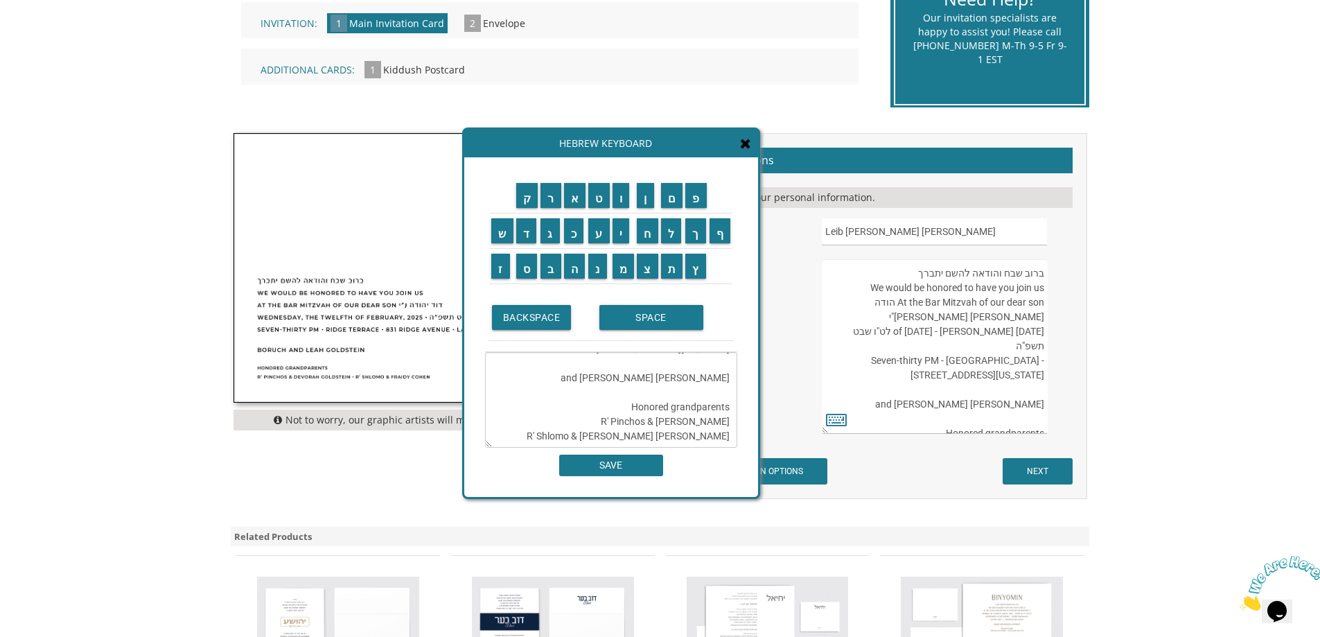
paste textarea
click at [977, 344] on textarea "ברוב שבח והודאה להשם יתברך We would be honored to have you join us At the Bar M…" at bounding box center [934, 346] width 225 height 175
click at [981, 347] on textarea "ברוב שבח והודאה להשם יתברך We would be honored to have you join us At the Bar M…" at bounding box center [934, 346] width 225 height 175
click at [952, 336] on textarea "ברוב שבח והודאה להשם יתברך We would be honored to have you join us At the Bar M…" at bounding box center [934, 346] width 225 height 175
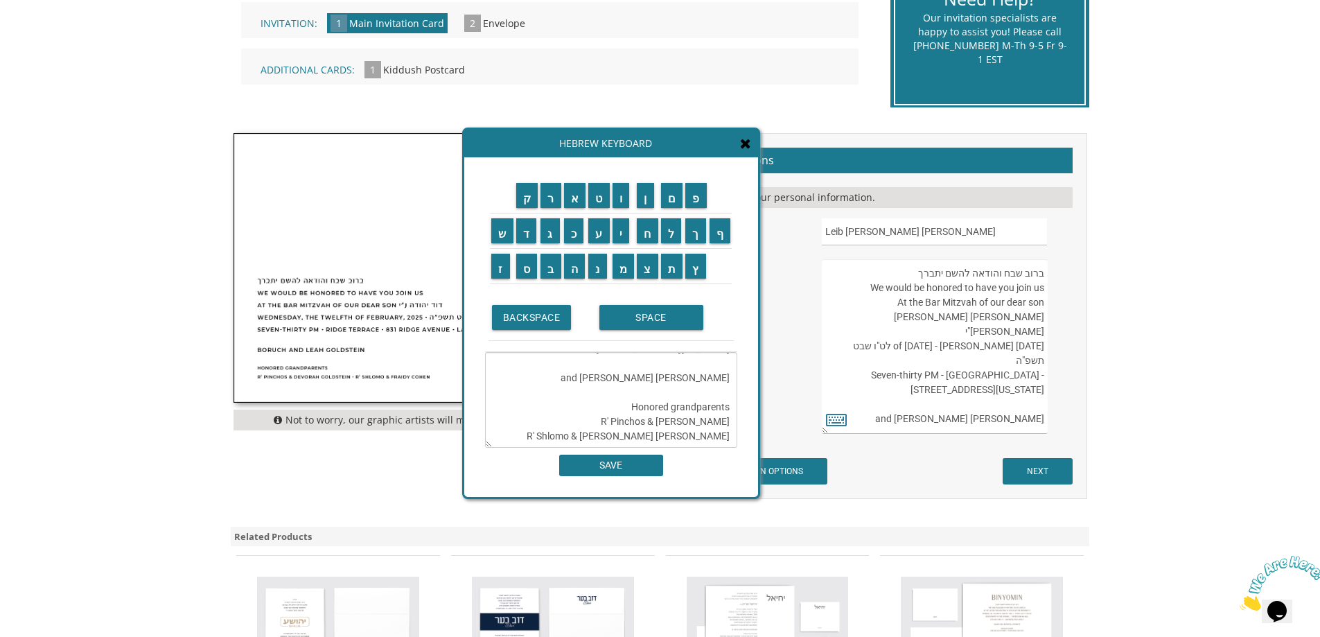
click at [994, 335] on textarea "ברוב שבח והודאה להשם יתברך We would be honored to have you join us At the Bar M…" at bounding box center [934, 346] width 225 height 175
click at [1014, 349] on textarea "ברוב שבח והודאה להשם יתברך We would be honored to have you join us At the Bar M…" at bounding box center [934, 346] width 225 height 175
type textarea "ברוב שבח והודאה להשם יתברך We would be honored to have you join us At the Bar M…"
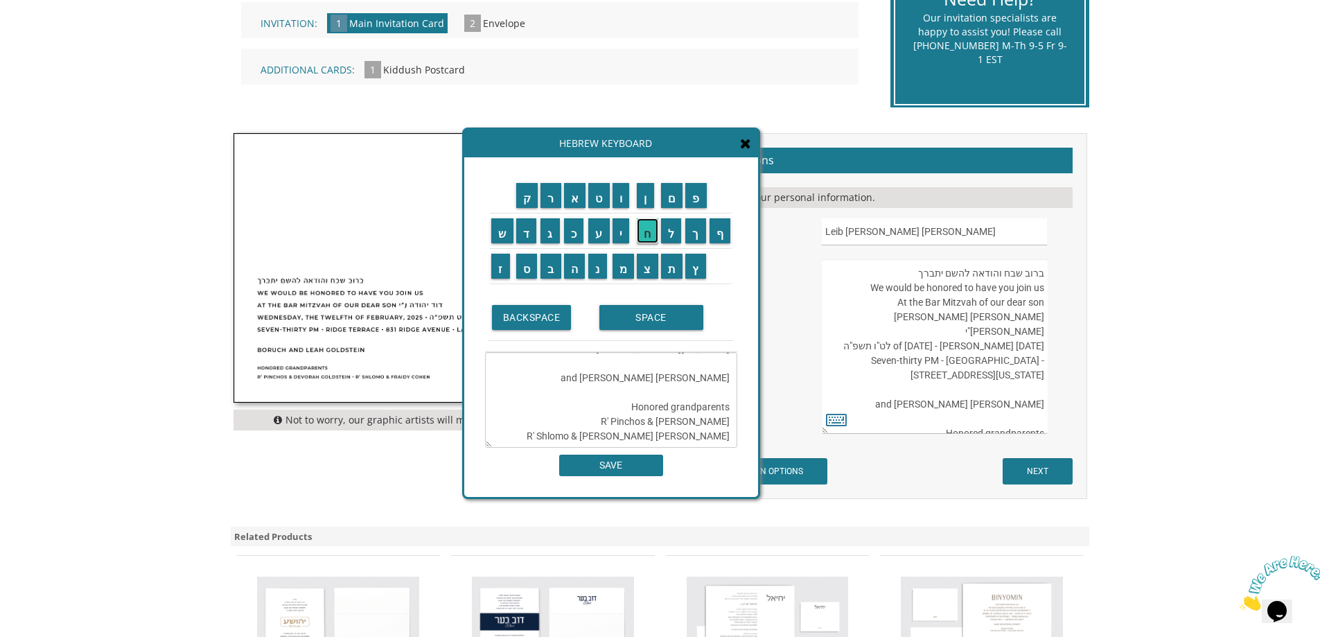
click at [652, 228] on input "ח" at bounding box center [647, 230] width 21 height 25
click at [499, 223] on input "ש" at bounding box center [502, 230] width 22 height 25
click at [625, 190] on input "ו" at bounding box center [621, 195] width 17 height 25
click at [644, 190] on input "ן" at bounding box center [645, 195] width 17 height 25
drag, startPoint x: 643, startPoint y: 438, endPoint x: 623, endPoint y: 438, distance: 19.4
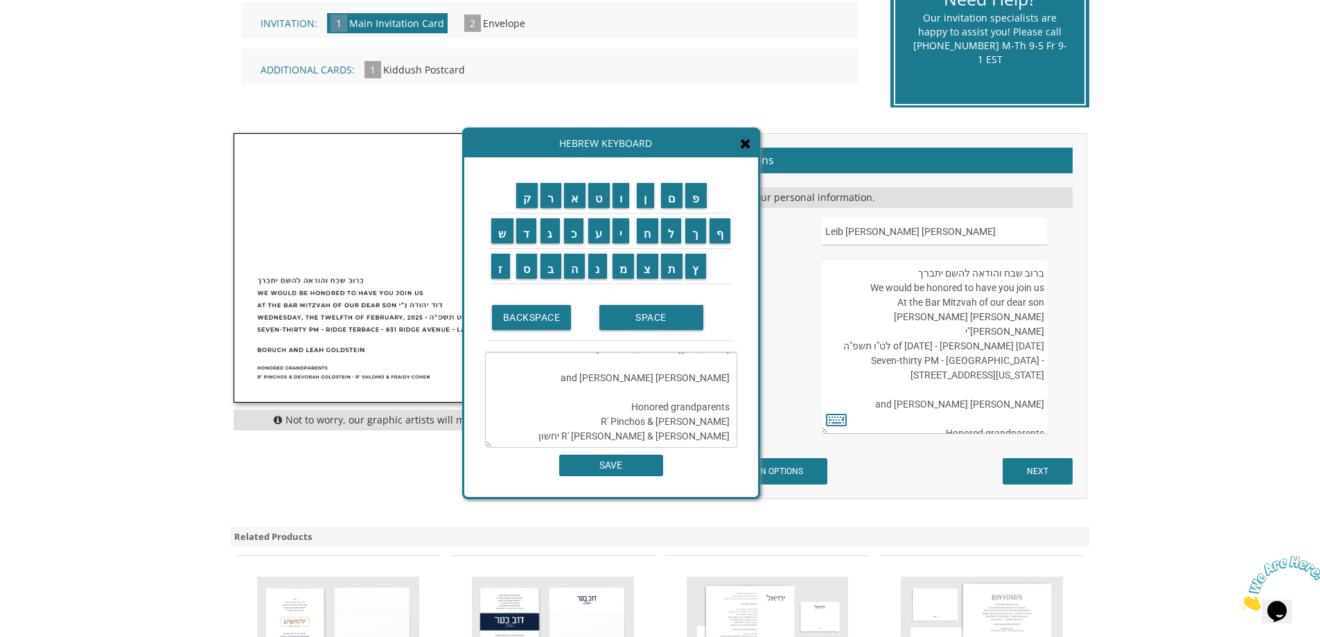
click at [623, 438] on textarea "ברוב שבח והודאה להשם יתברך We would be honored to have you join us At the Bar M…" at bounding box center [611, 400] width 252 height 96
click at [646, 435] on textarea "ברוב שבח והודאה להשם יתברך We would be honored to have you join us At the Bar M…" at bounding box center [611, 400] width 252 height 96
type textarea "ברוב שבח והודאה להשם יתברך We would be honored to have you join us At the Bar M…"
click at [1020, 349] on textarea "ברוב שבח והודאה להשם יתברך We would be honored to have you join us At the Bar M…" at bounding box center [934, 346] width 225 height 175
paste textarea "שון"
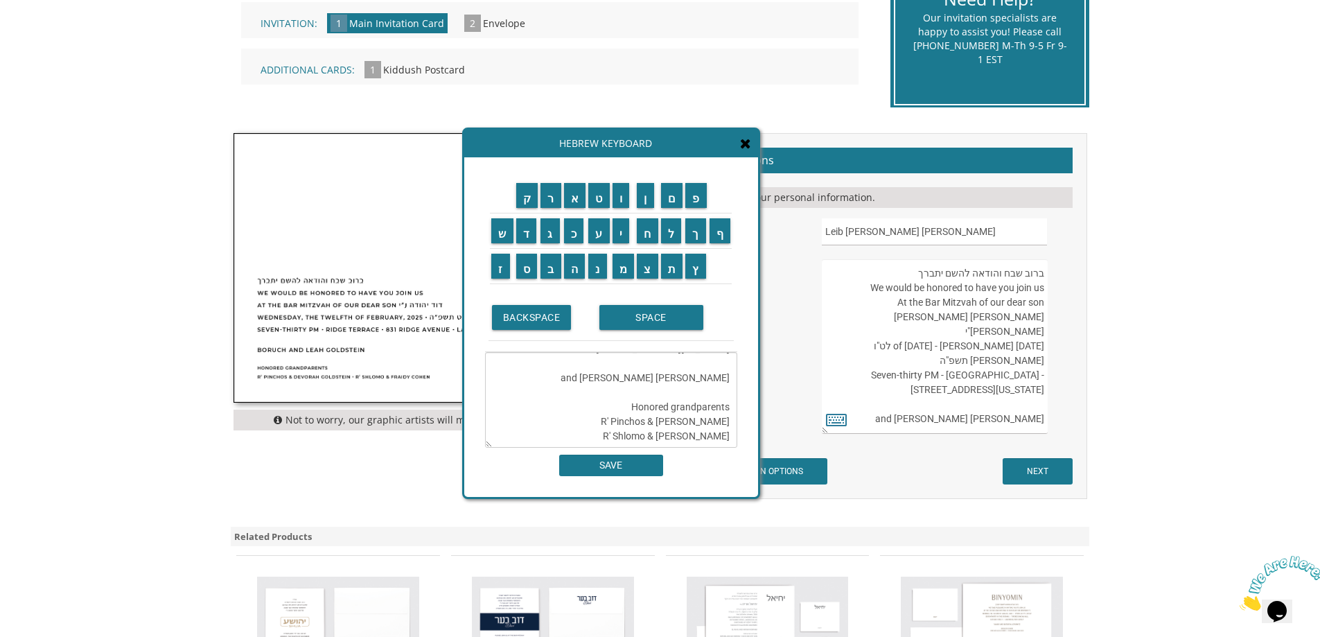
click at [1015, 376] on textarea "ברוב שבח והודאה להשם יתברך We would be honored to have you join us At the Bar M…" at bounding box center [934, 346] width 225 height 175
drag, startPoint x: 935, startPoint y: 361, endPoint x: 990, endPoint y: 362, distance: 54.8
click at [990, 362] on textarea "ברוב שבח והודאה להשם יתברך We would be honored to have you join us At the Bar M…" at bounding box center [934, 346] width 225 height 175
click at [1010, 393] on textarea "ברוב שבח והודאה להשם יתברך We would be honored to have you join us At the Bar M…" at bounding box center [934, 346] width 225 height 175
drag, startPoint x: 1020, startPoint y: 361, endPoint x: 938, endPoint y: 378, distance: 83.5
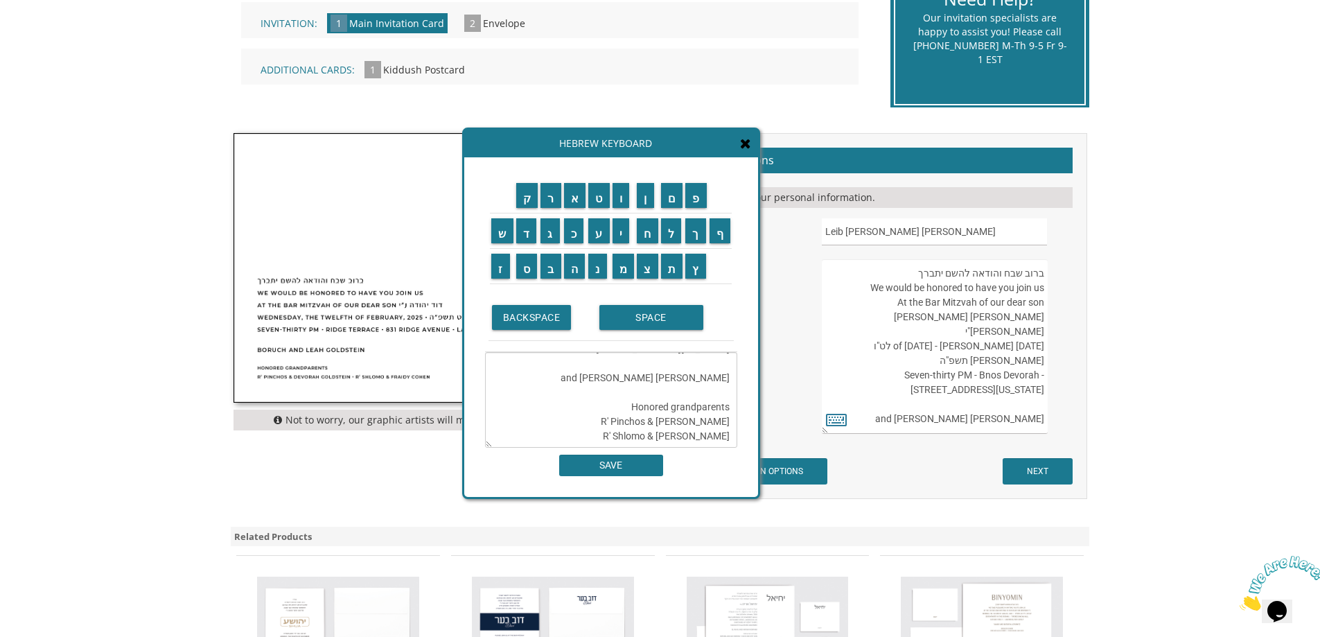
click at [938, 378] on textarea "ברוב שבח והודאה להשם יתברך We would be honored to have you join us At the Bar M…" at bounding box center [934, 346] width 225 height 175
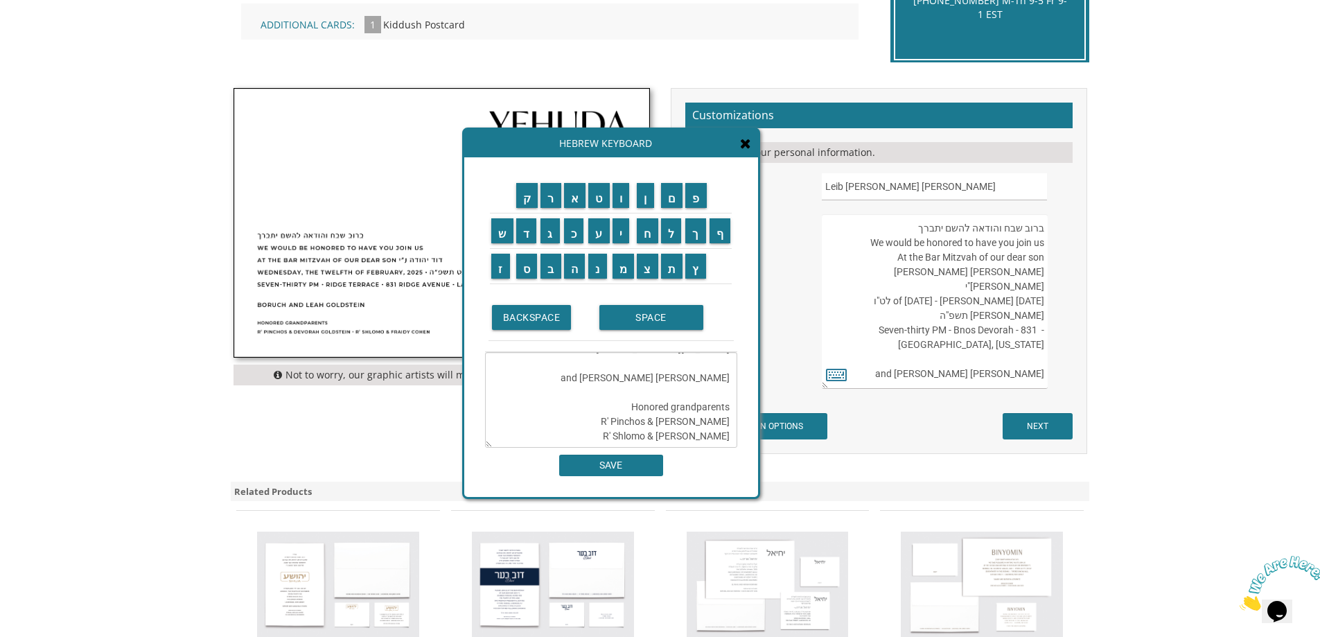
scroll to position [416, 0]
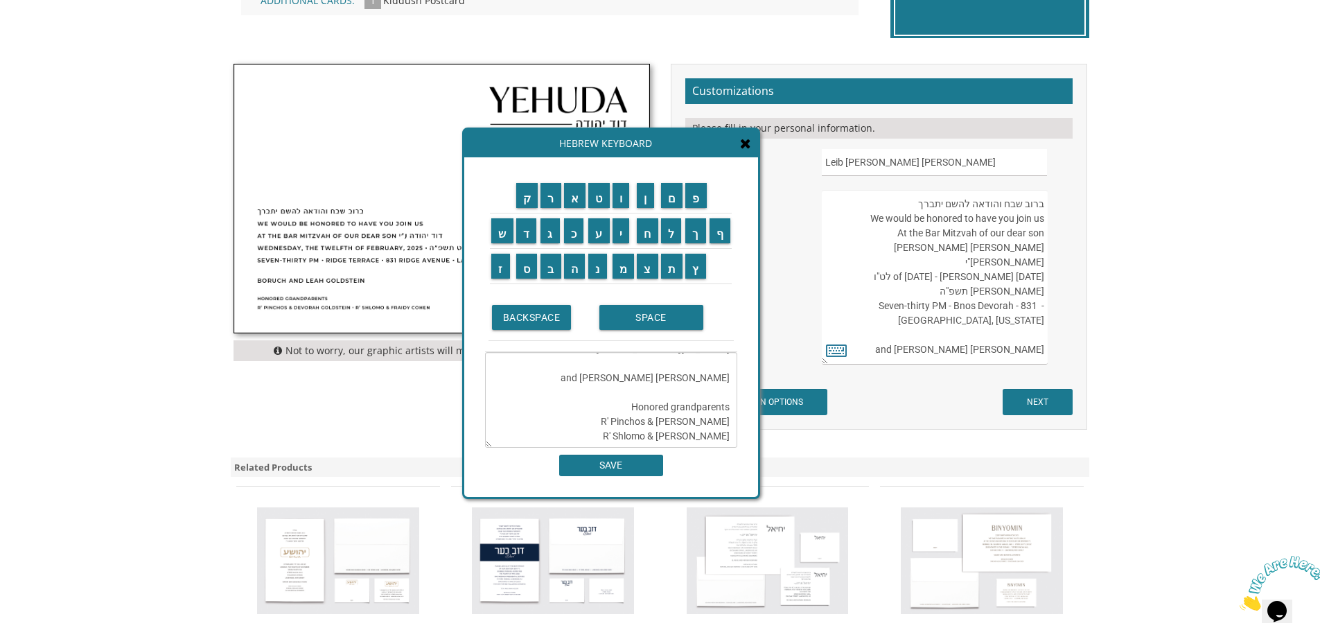
click at [958, 331] on textarea "ברוב שבח והודאה להשם יתברך We would be honored to have you join us At the Bar M…" at bounding box center [934, 277] width 225 height 175
drag, startPoint x: 929, startPoint y: 337, endPoint x: 1064, endPoint y: 341, distance: 135.2
click at [1064, 341] on div "ברוב שבח והודאה להשם יתברך We would be honored to have you join us At the Bar M…" at bounding box center [946, 277] width 248 height 175
type textarea "ברוב שבח והודאה להשם יתברך We would be honored to have you join us At the Bar M…"
click at [527, 240] on input "ד" at bounding box center [526, 230] width 21 height 25
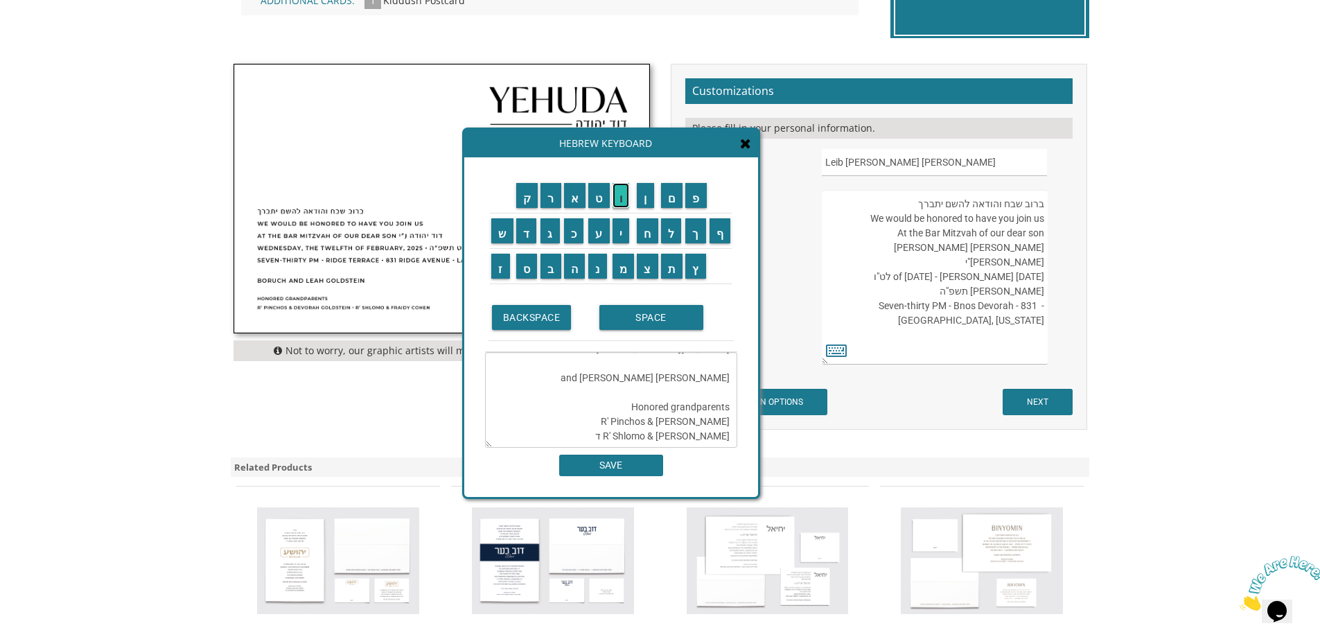
click at [621, 193] on input "ו" at bounding box center [621, 195] width 17 height 25
click at [525, 229] on input "ד" at bounding box center [526, 230] width 21 height 25
click at [647, 316] on input "SPACE" at bounding box center [652, 317] width 104 height 25
click at [501, 240] on input "ש" at bounding box center [502, 230] width 22 height 25
click at [550, 193] on input "ר" at bounding box center [551, 195] width 21 height 25
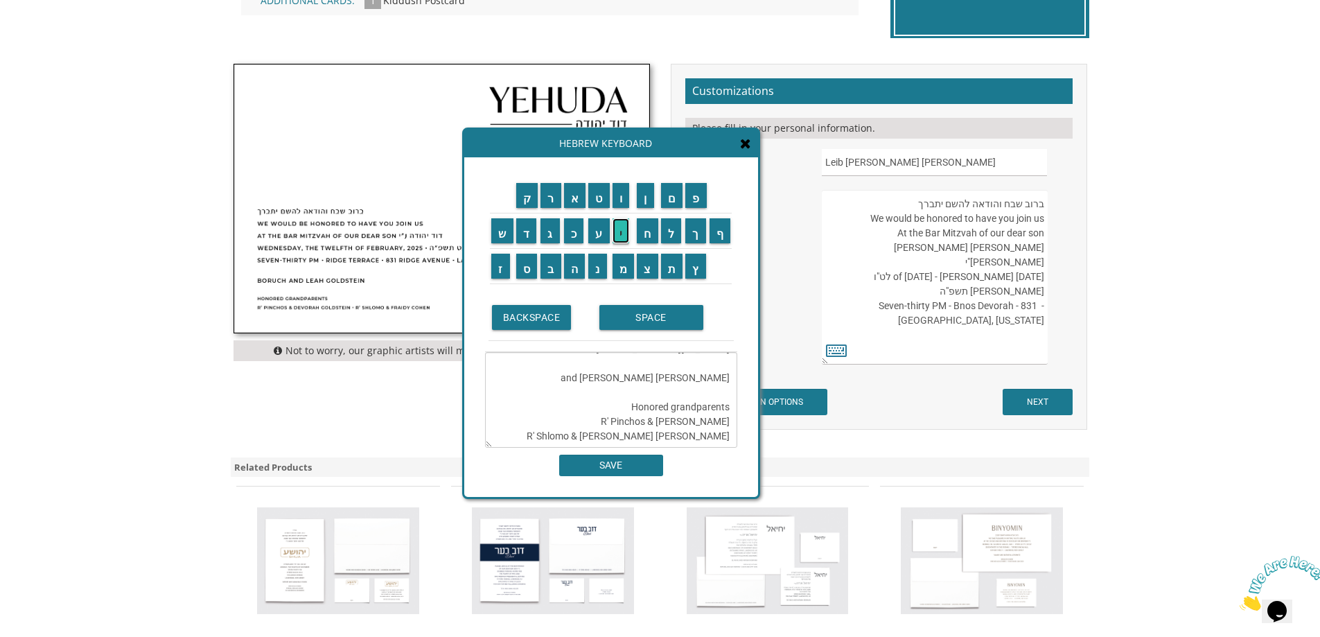
click at [623, 234] on input "י" at bounding box center [621, 230] width 17 height 25
click at [550, 272] on input "ב" at bounding box center [551, 266] width 21 height 25
click at [556, 199] on input "ר" at bounding box center [551, 195] width 21 height 25
click at [625, 319] on input "SPACE" at bounding box center [652, 317] width 104 height 25
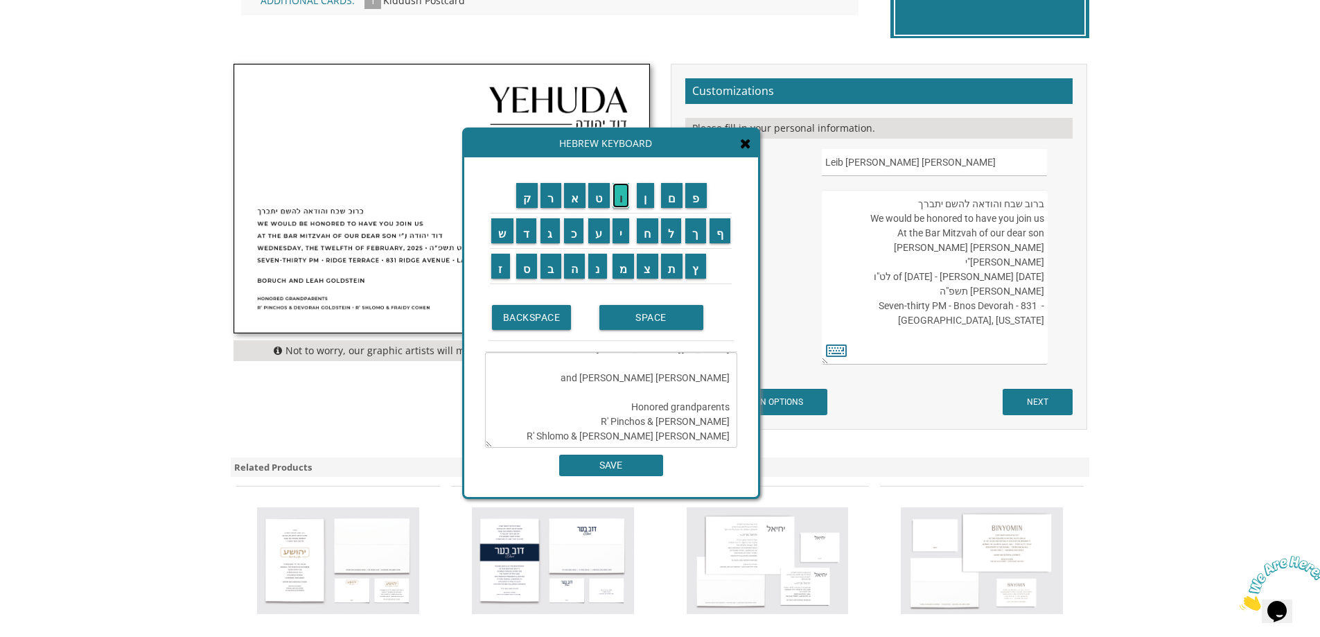
click at [620, 204] on input "ו" at bounding box center [621, 195] width 17 height 25
click at [546, 207] on td "ר" at bounding box center [551, 194] width 24 height 35
click at [552, 189] on input "ר" at bounding box center [551, 194] width 21 height 25
click at [583, 195] on input "א" at bounding box center [575, 194] width 22 height 25
click at [622, 189] on input "ו" at bounding box center [621, 194] width 17 height 25
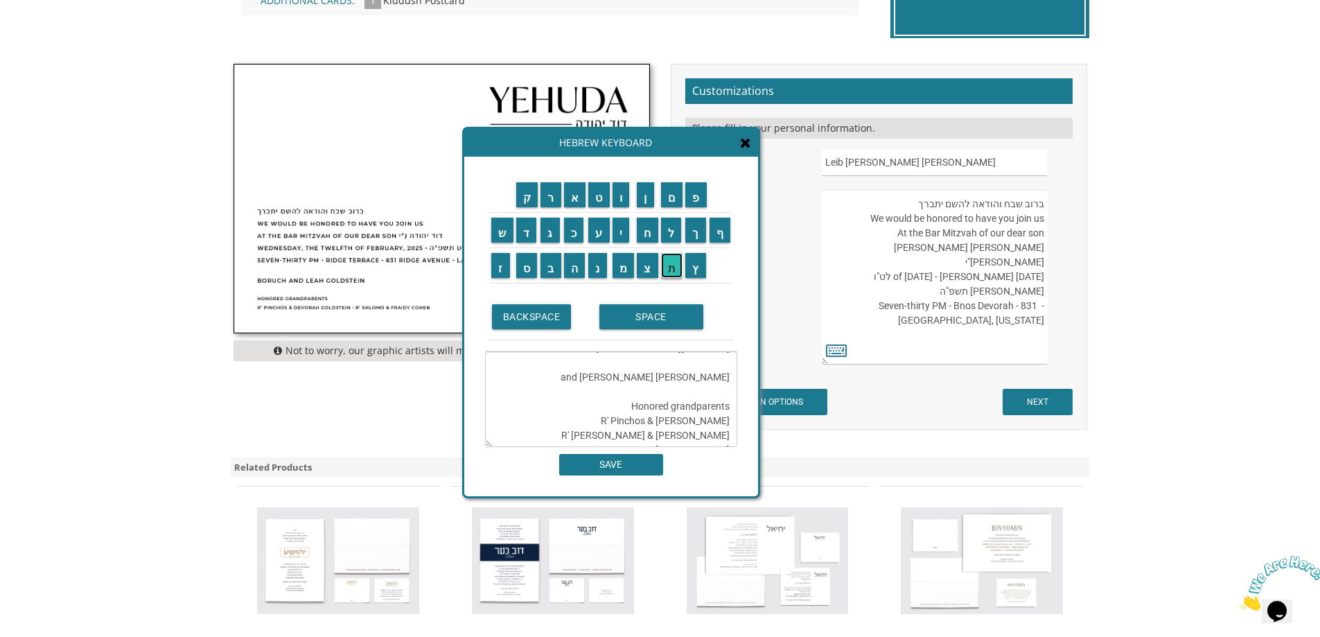
click at [668, 263] on input "ת" at bounding box center [672, 265] width 22 height 25
click at [618, 192] on input "ו" at bounding box center [621, 194] width 17 height 25
drag, startPoint x: 645, startPoint y: 435, endPoint x: 565, endPoint y: 433, distance: 80.4
click at [565, 433] on textarea "ברוב שבח והודאה להשם יתברך We would be honored to have you join us At the Bar M…" at bounding box center [611, 399] width 252 height 96
type textarea "ברוב שבח והודאה להשם יתברך We would be honored to have you join us At the Bar M…"
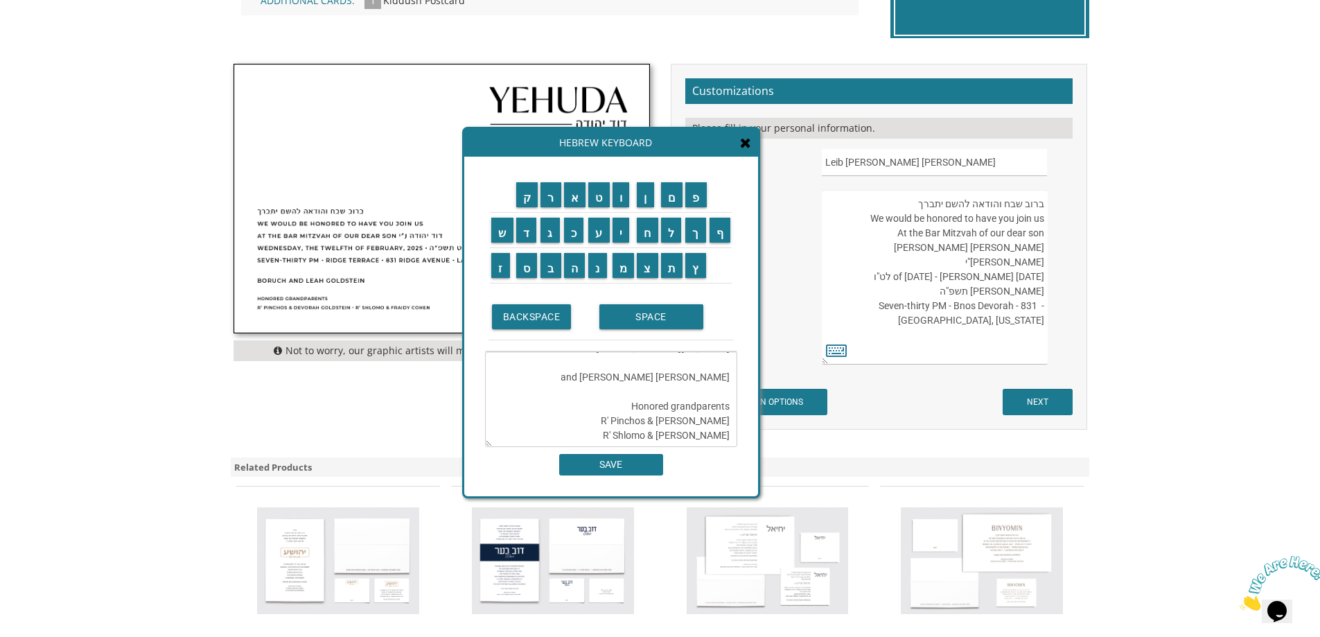
click at [988, 319] on textarea "ברוב שבח והודאה להשם יתברך We would be honored to have you join us At the Bar M…" at bounding box center [934, 277] width 225 height 175
click at [985, 333] on textarea "ברוב שבח והודאה להשם יתברך We would be honored to have you join us At the Bar M…" at bounding box center [934, 277] width 225 height 175
paste textarea "דוד שרייבר וראותו"
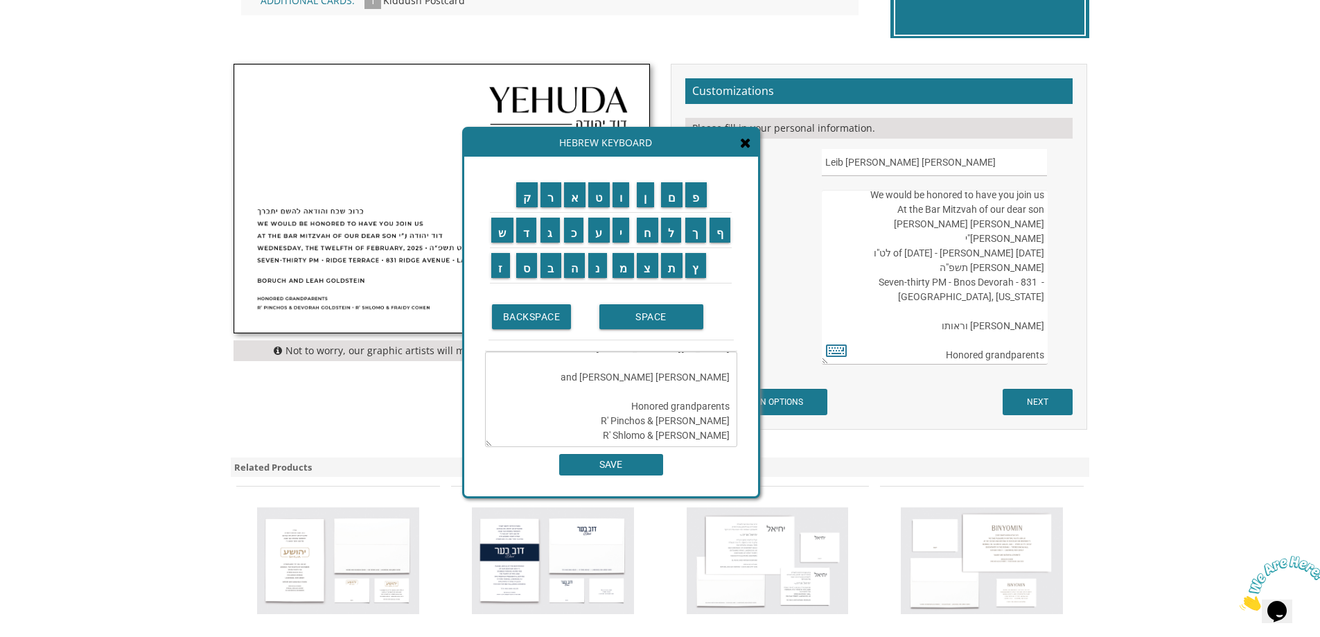
scroll to position [44, 0]
click at [1009, 325] on textarea "ברוב שבח והודאה להשם יתברך We would be honored to have you join us At the Bar M…" at bounding box center [934, 277] width 225 height 175
click at [1015, 311] on textarea "ברוב שבח והודאה להשם יתברך We would be honored to have you join us At the Bar M…" at bounding box center [934, 277] width 225 height 175
drag, startPoint x: 1042, startPoint y: 338, endPoint x: 917, endPoint y: 338, distance: 124.8
click at [917, 338] on textarea "ברוב שבח והודאה להשם יתברך We would be honored to have you join us At the Bar M…" at bounding box center [934, 277] width 225 height 175
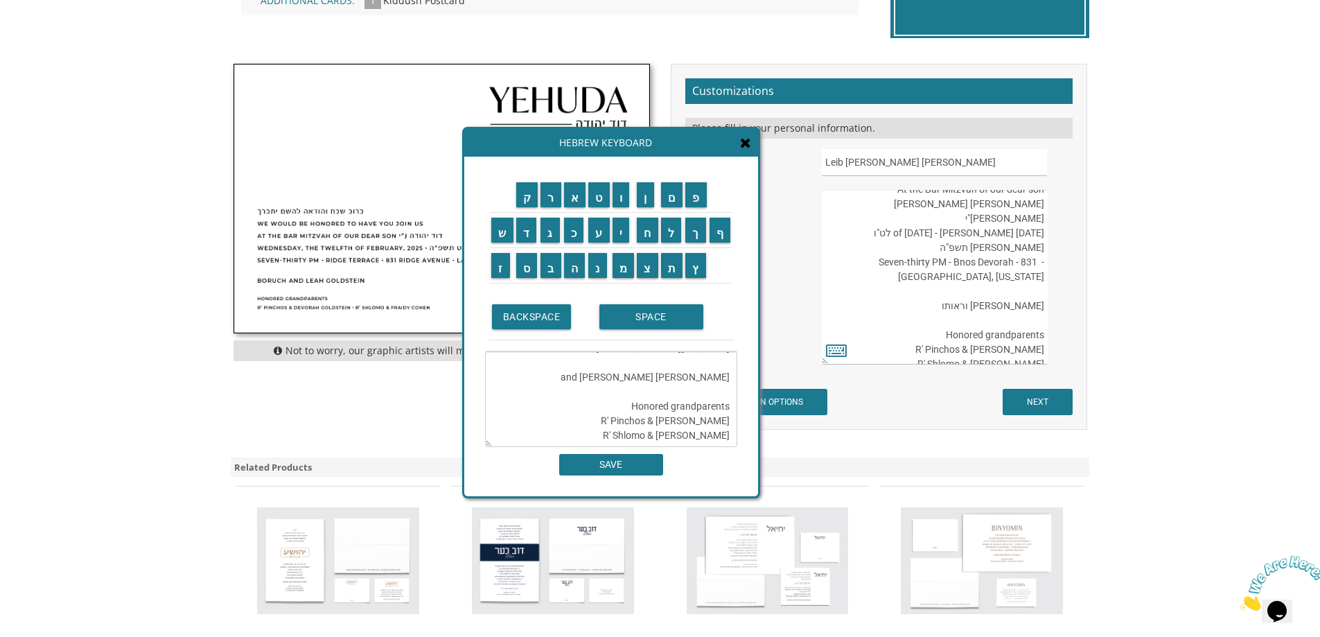
type textarea "ברוב שבח והודאה להשם יתברך We would be honored to have you join us At the Bar M…"
click at [747, 143] on icon at bounding box center [745, 143] width 11 height 14
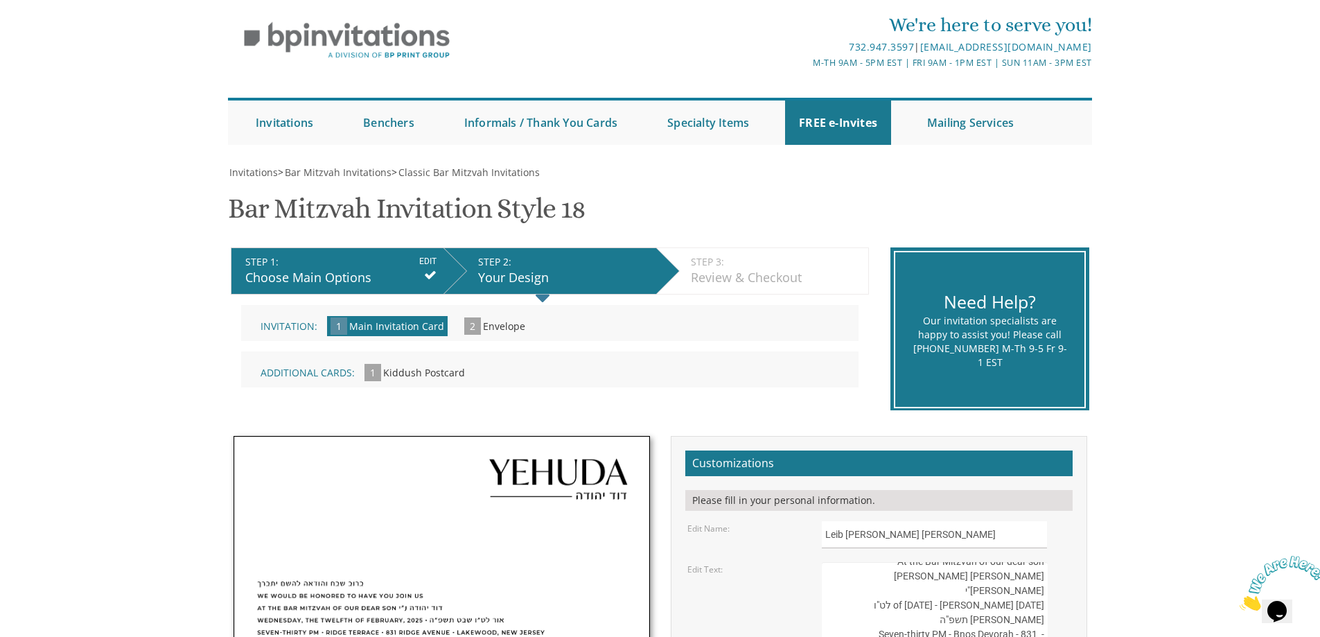
scroll to position [0, 0]
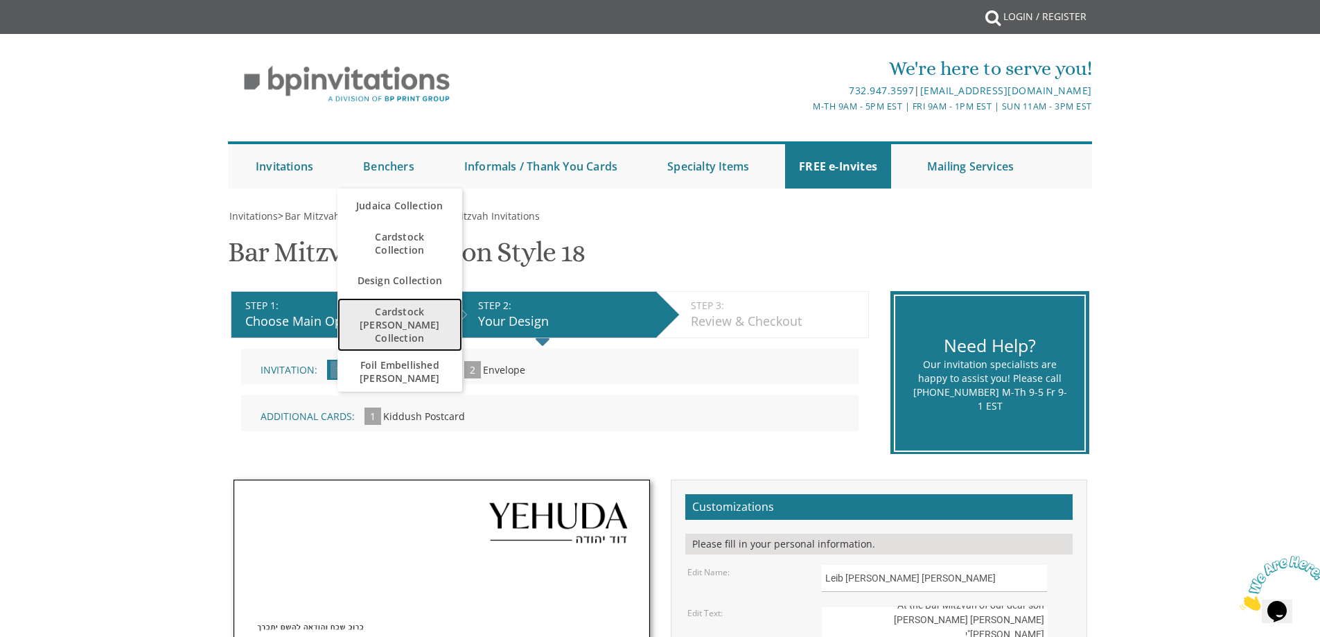
click at [423, 324] on span "Cardstock [PERSON_NAME] Collection" at bounding box center [399, 324] width 97 height 53
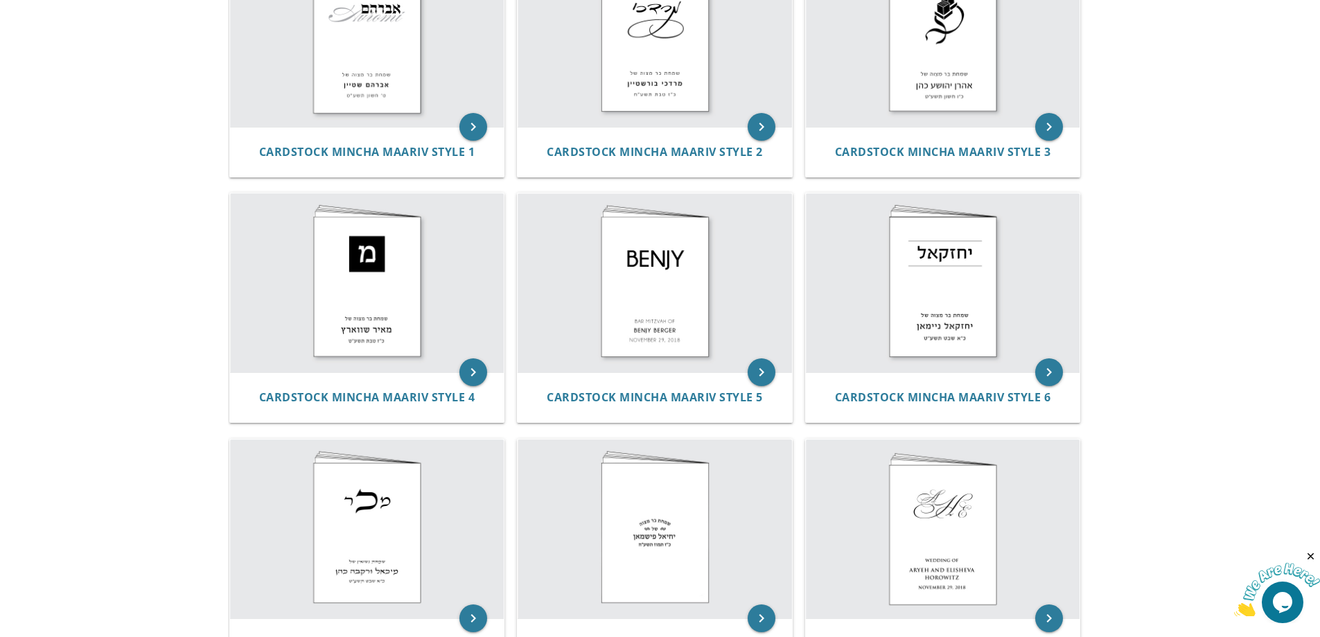
scroll to position [347, 0]
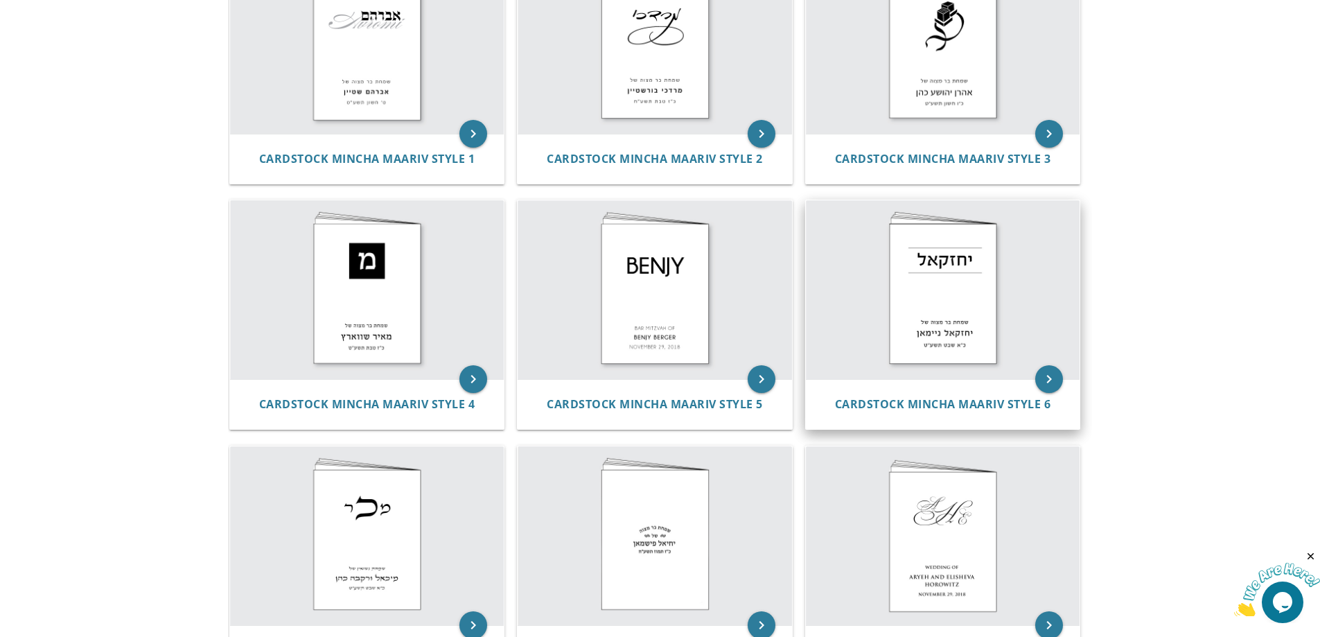
click at [972, 333] on img at bounding box center [943, 289] width 274 height 179
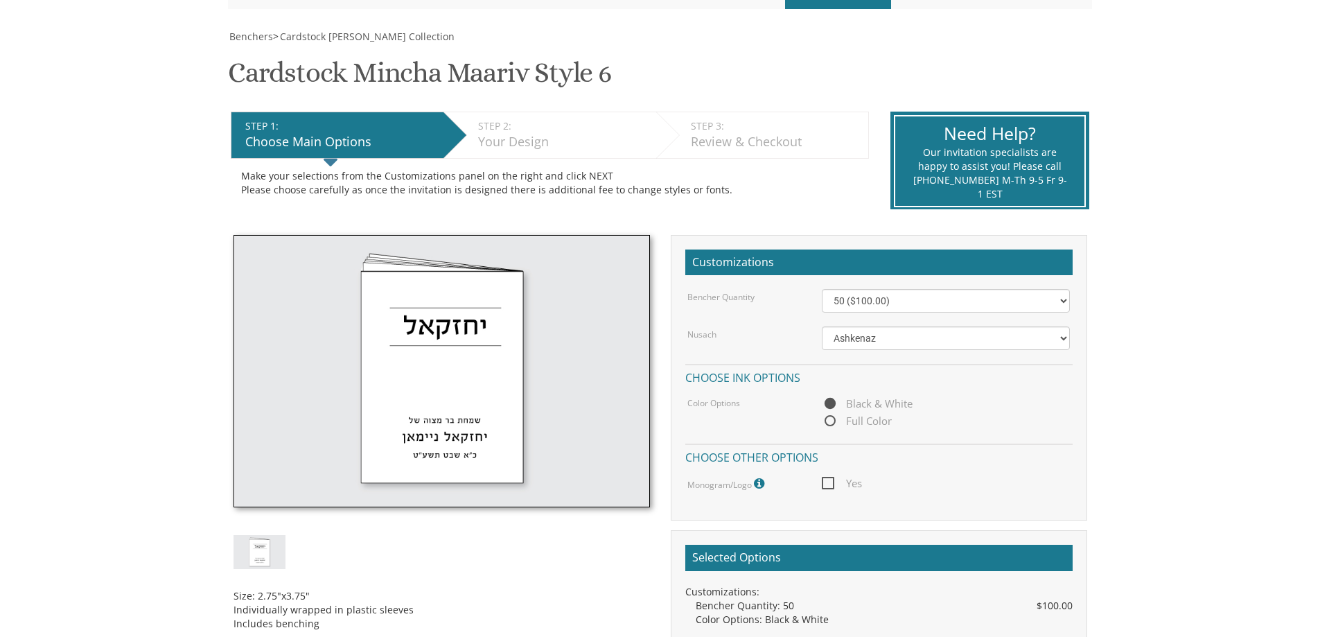
scroll to position [208, 0]
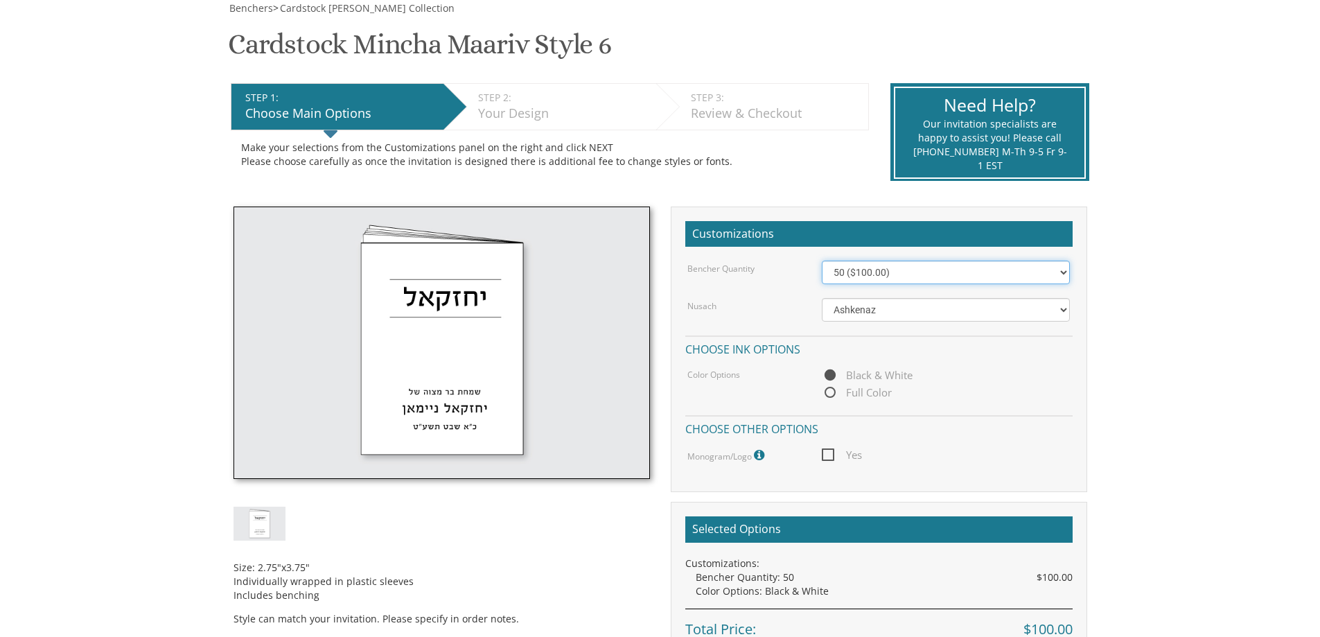
click at [1036, 276] on select "50 ($100.00) 60 ($120.00) 70 ($140.00) 80 ($160.00) 90 ($180.00) 100 ($200.00) …" at bounding box center [946, 273] width 248 height 24
click at [1228, 293] on body "My Cart {{shoppingcart.totalQuantityDisplay}} Total: {{shoppingcart.subtotal}} …" at bounding box center [660, 425] width 1320 height 1266
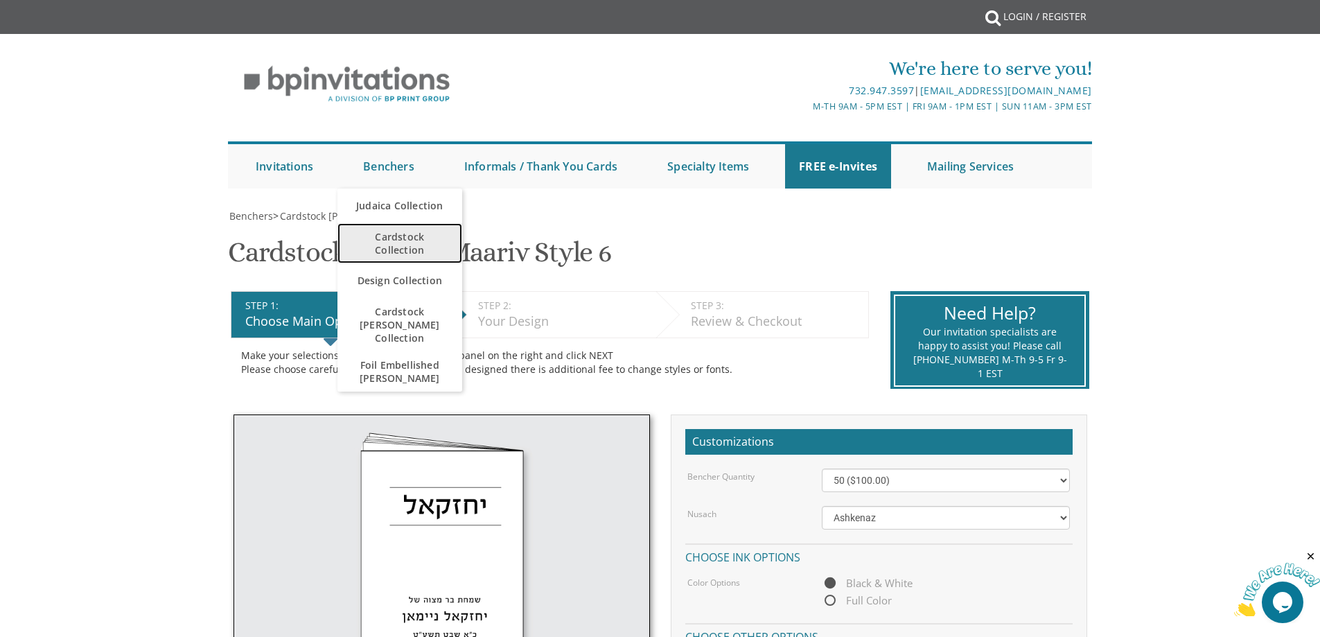
click at [401, 230] on span "Cardstock Collection" at bounding box center [399, 243] width 97 height 40
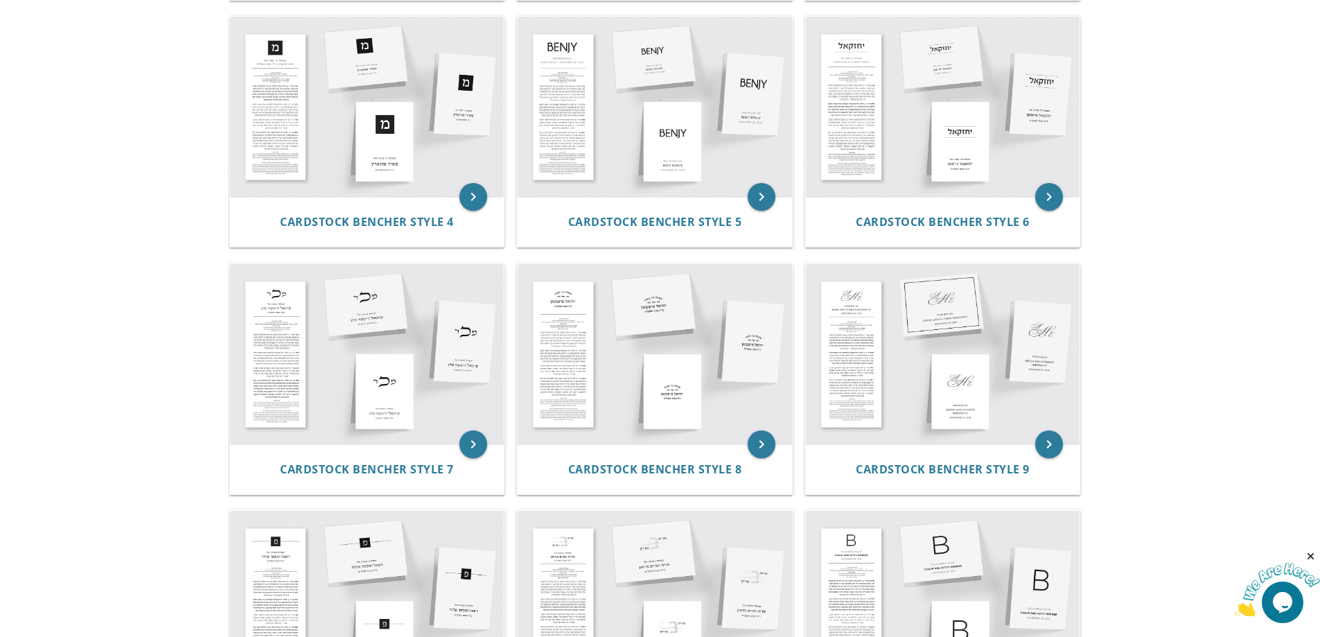
scroll to position [528, 0]
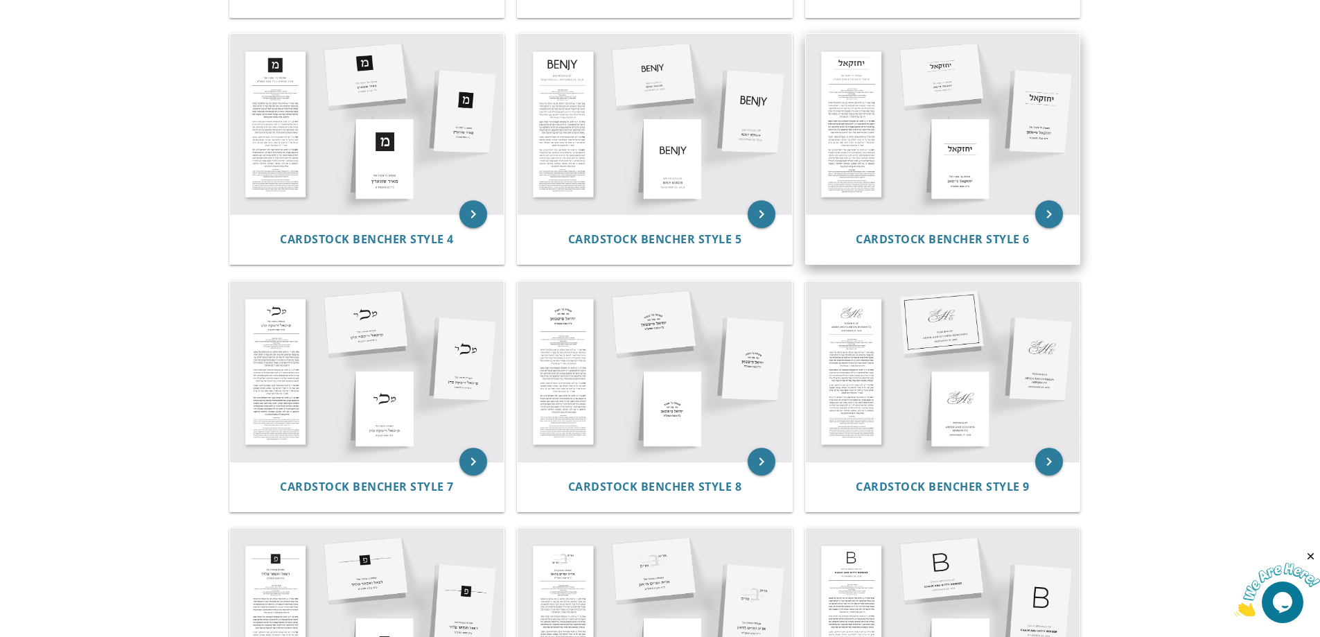
click at [949, 138] on img at bounding box center [943, 124] width 274 height 180
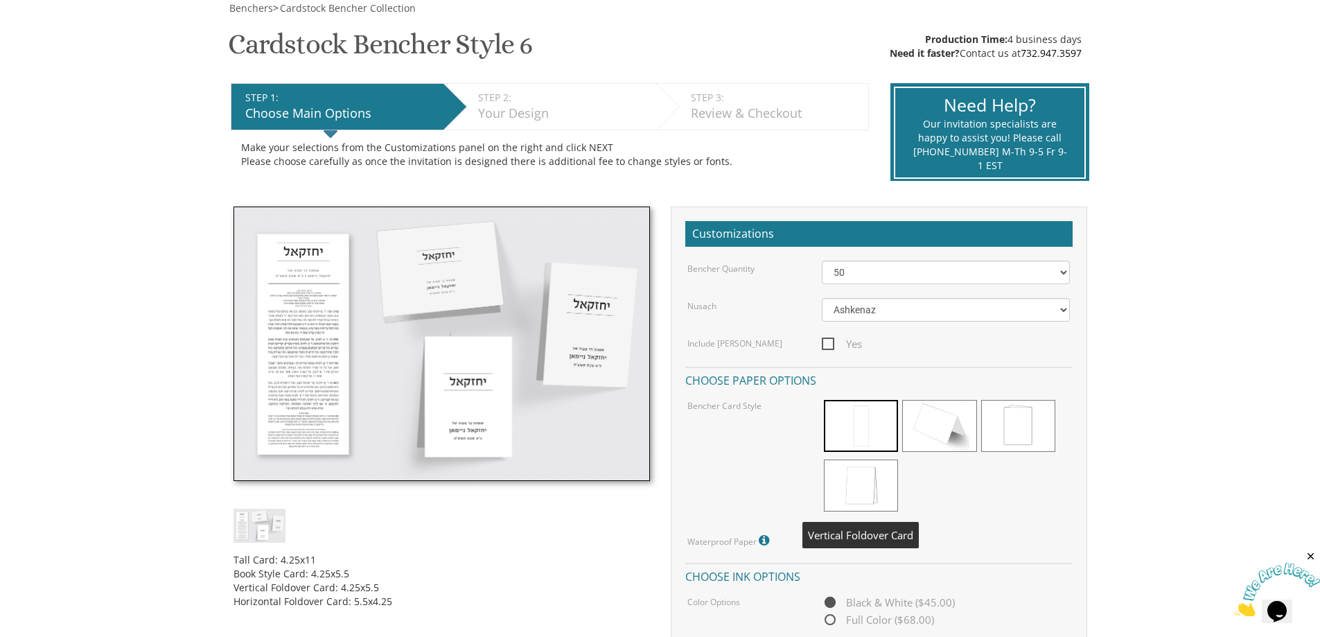
click at [861, 481] on span at bounding box center [861, 486] width 74 height 52
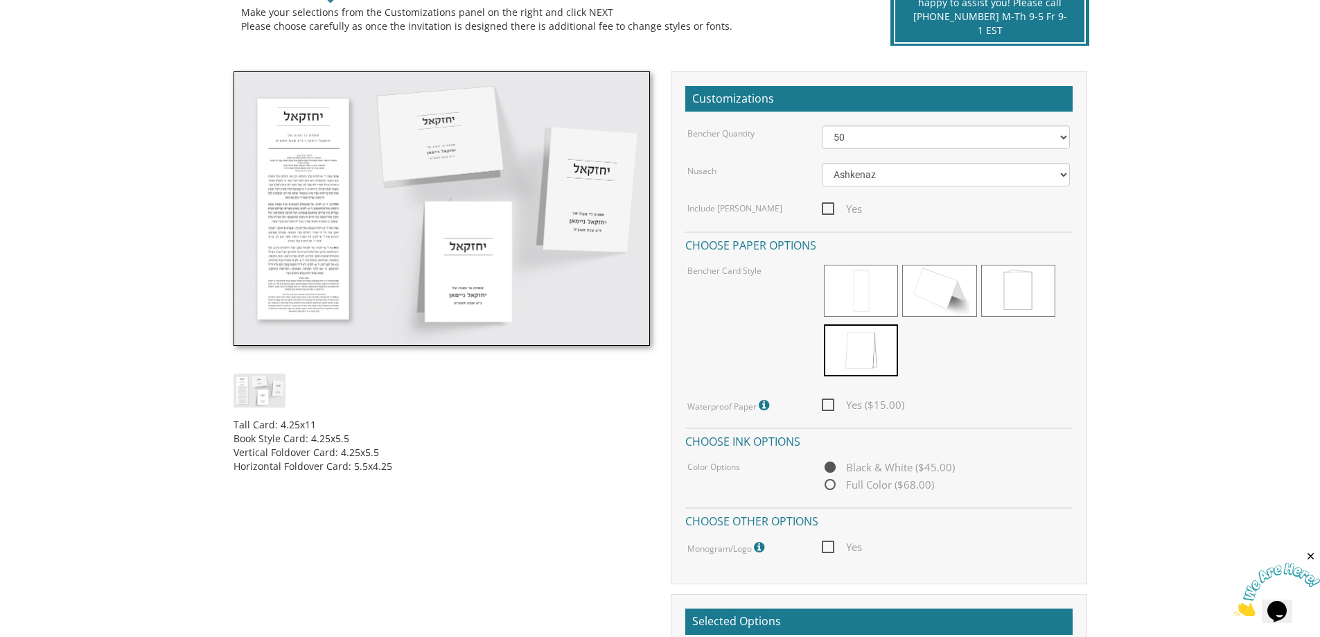
scroll to position [347, 0]
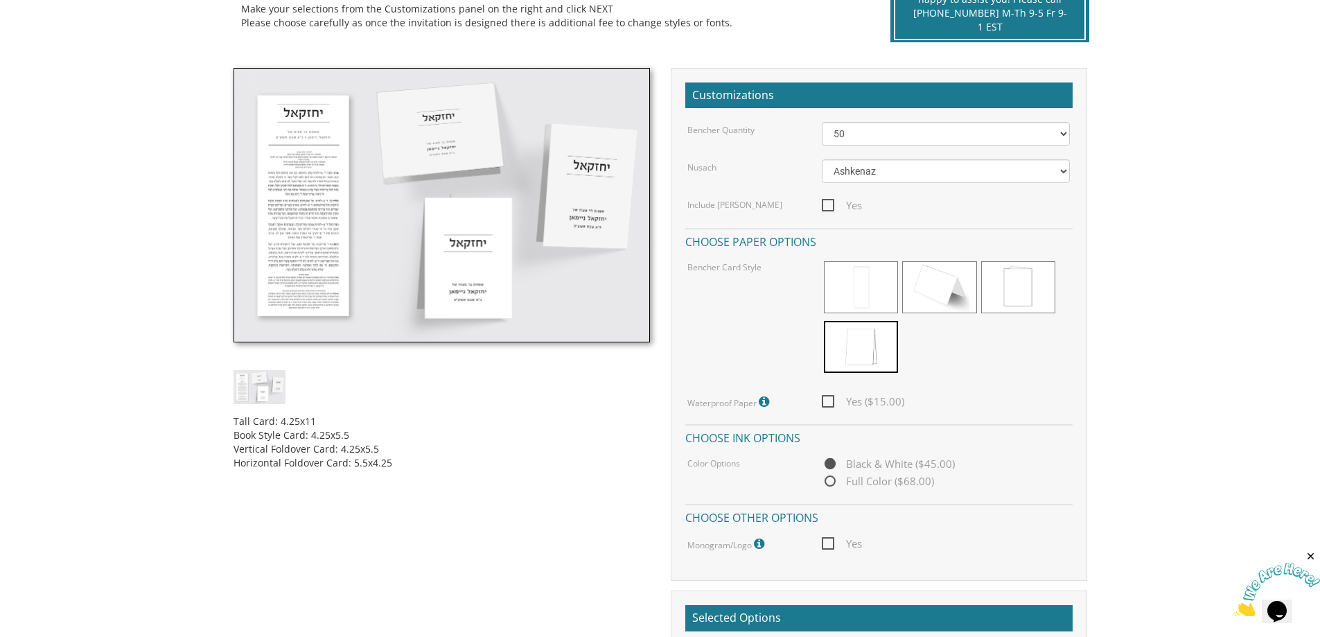
click at [820, 407] on div "Yes ($15.00)" at bounding box center [946, 401] width 269 height 17
click at [825, 402] on span "Yes ($15.00)" at bounding box center [863, 401] width 82 height 17
click at [825, 402] on input "Yes ($15.00)" at bounding box center [826, 400] width 9 height 9
checkbox input "true"
click at [936, 137] on select "50 60 70 80 90 100 125 150 175 200 225 250 275 300 325 350 375 400 425 450 475 …" at bounding box center [946, 134] width 248 height 24
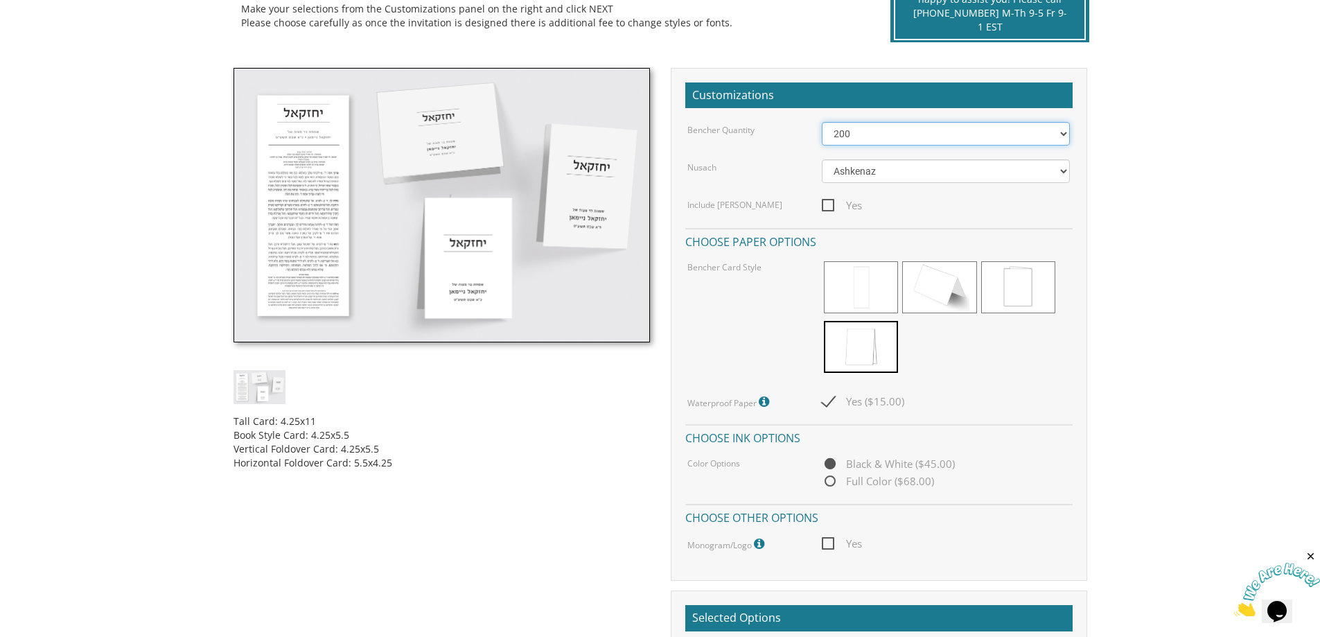
click at [822, 122] on select "50 60 70 80 90 100 125 150 175 200 225 250 275 300 325 350 375 400 425 450 475 …" at bounding box center [946, 134] width 248 height 24
click at [939, 134] on select "50 60 70 80 90 100 125 150 175 200 225 250 275 300 325 350 375 400 425 450 475 …" at bounding box center [946, 134] width 248 height 24
select select "150"
click at [822, 122] on select "50 60 70 80 90 100 125 150 175 200 225 250 275 300 325 350 375 400 425 450 475 …" at bounding box center [946, 134] width 248 height 24
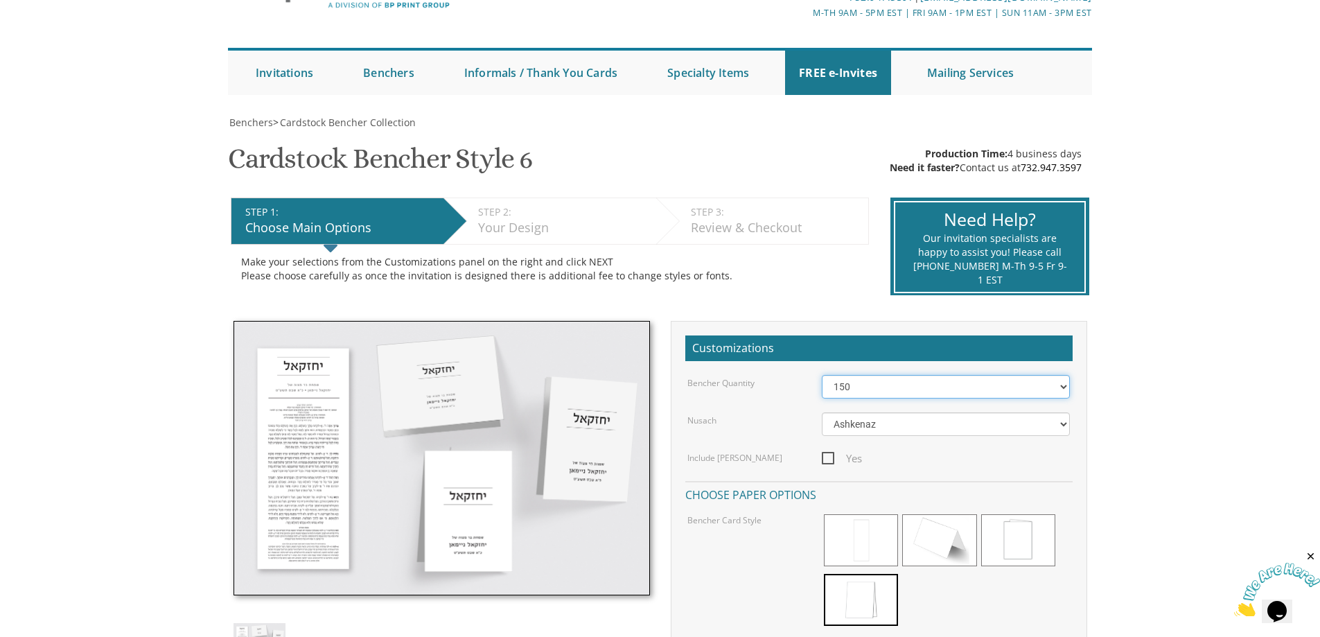
scroll to position [69, 0]
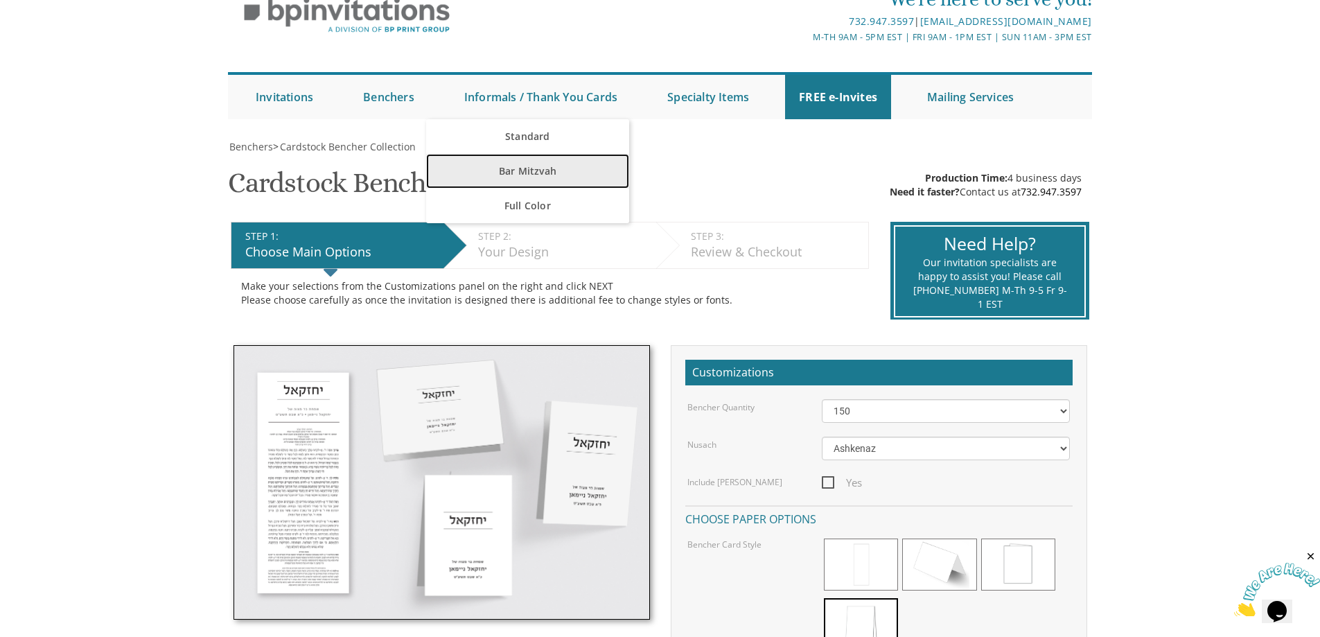
click at [535, 167] on link "Bar Mitzvah" at bounding box center [527, 171] width 203 height 35
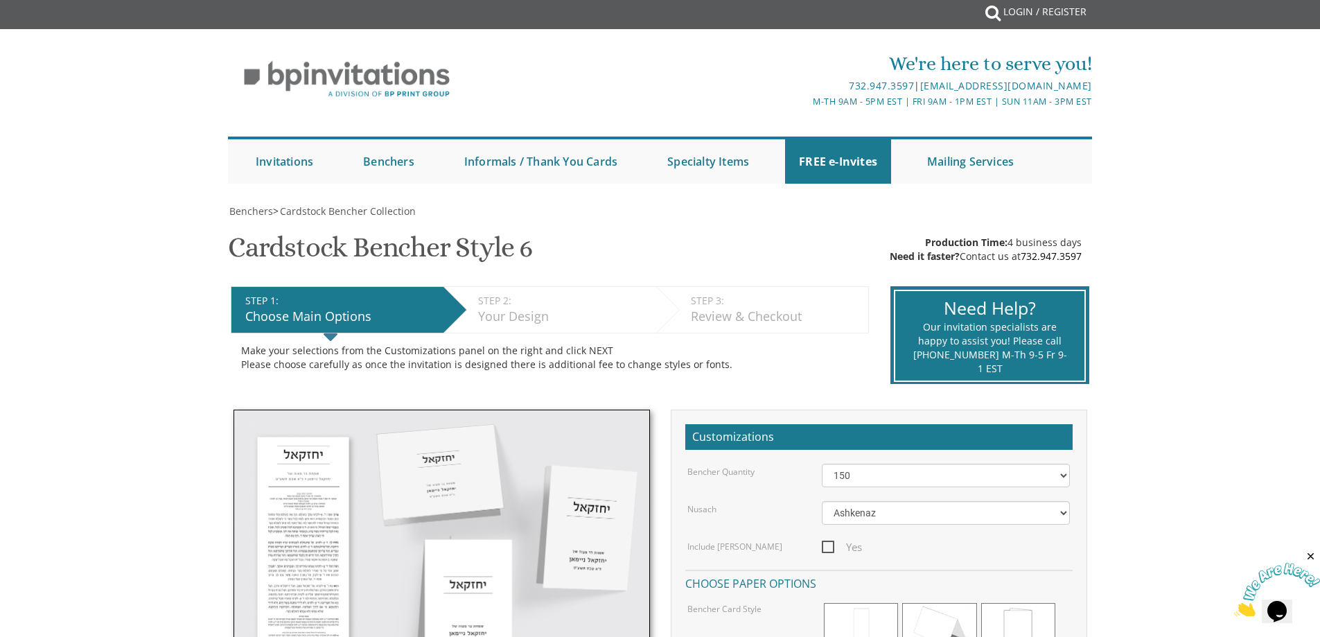
scroll to position [0, 0]
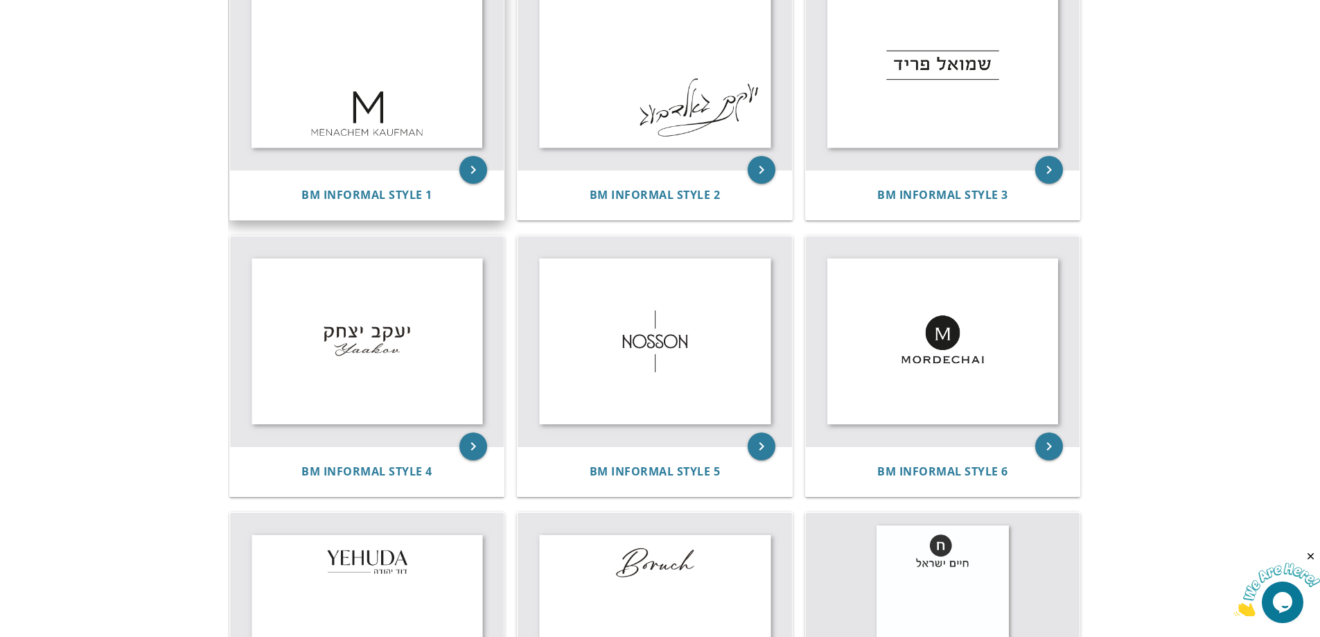
scroll to position [139, 0]
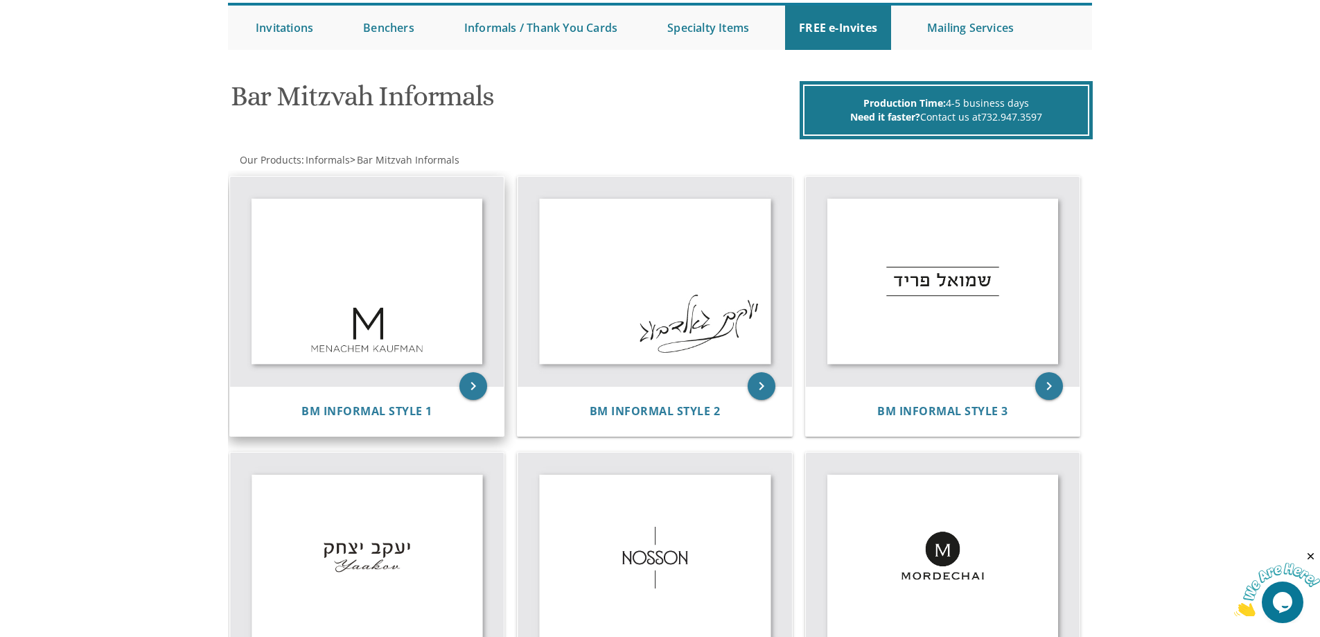
click at [394, 284] on img at bounding box center [367, 282] width 274 height 210
click at [412, 409] on span "BM Informal Style 1" at bounding box center [367, 410] width 131 height 15
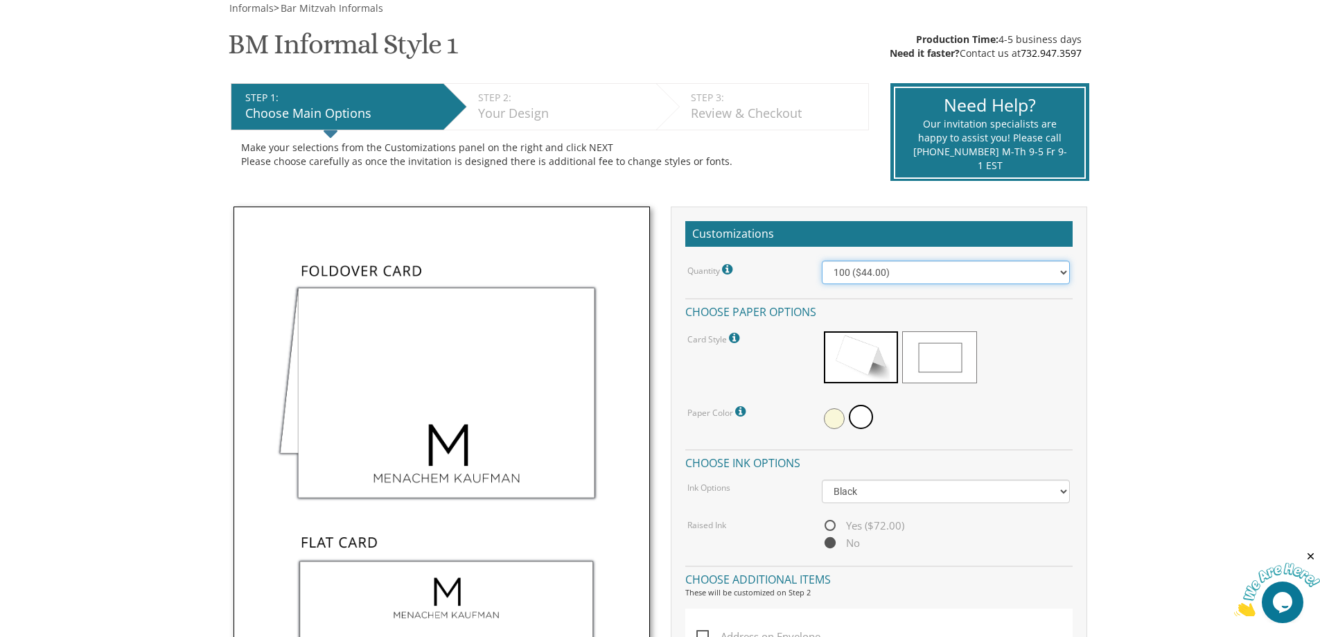
click at [913, 272] on select "100 ($44.00) 200 ($63.00) 300 ($82.00) 400 ($101.00) 500 ($120.00) 600 ($139.00…" at bounding box center [946, 273] width 248 height 24
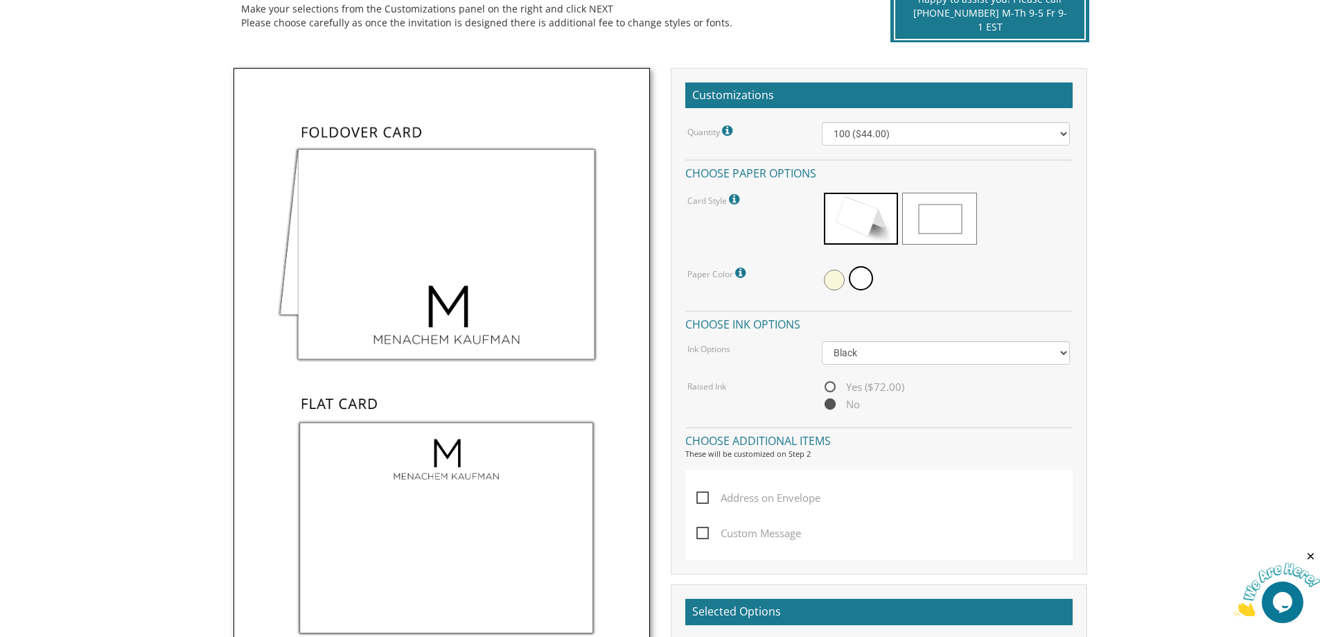
click at [530, 455] on img at bounding box center [442, 377] width 417 height 619
click at [957, 209] on span at bounding box center [939, 219] width 74 height 52
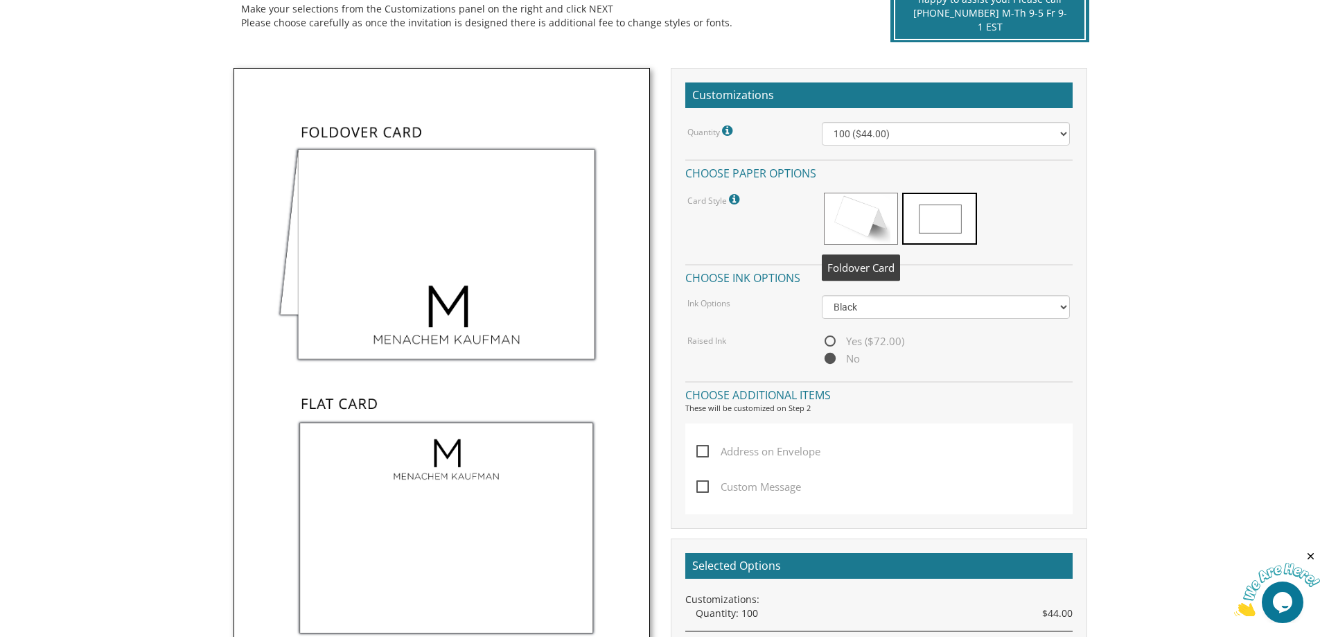
click at [835, 216] on span at bounding box center [861, 219] width 74 height 52
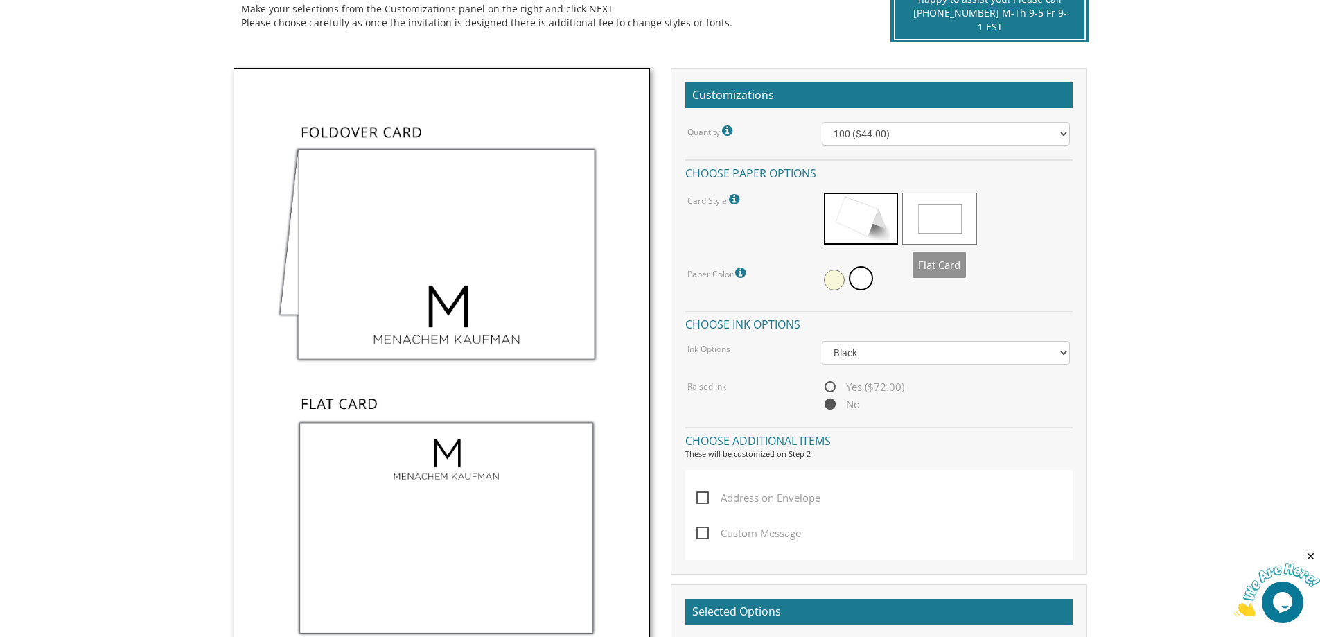
click at [943, 213] on span at bounding box center [939, 219] width 74 height 52
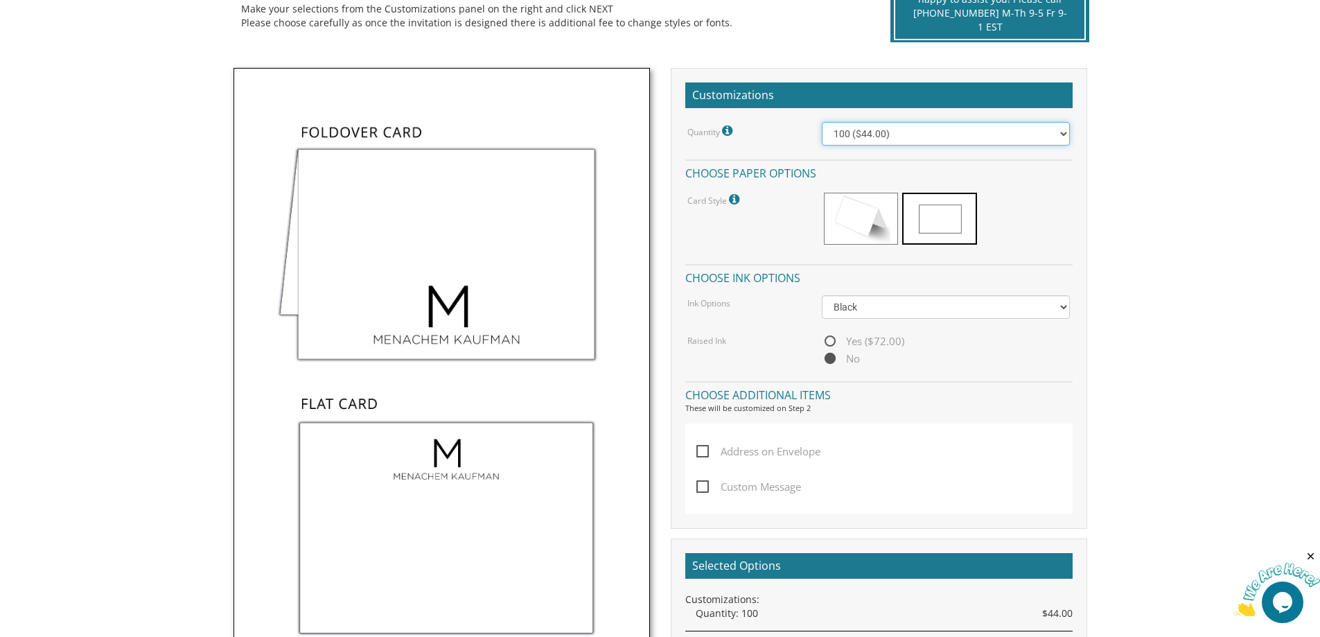
click at [936, 147] on div "Quantity Please note: Quantities may be modified after order completion. For we…" at bounding box center [879, 244] width 387 height 245
click at [936, 143] on select "100 ($44.00) 200 ($63.00) 300 ($82.00) 400 ($101.00) 500 ($120.00) 600 ($139.00…" at bounding box center [946, 134] width 248 height 24
click at [878, 216] on span at bounding box center [861, 219] width 74 height 52
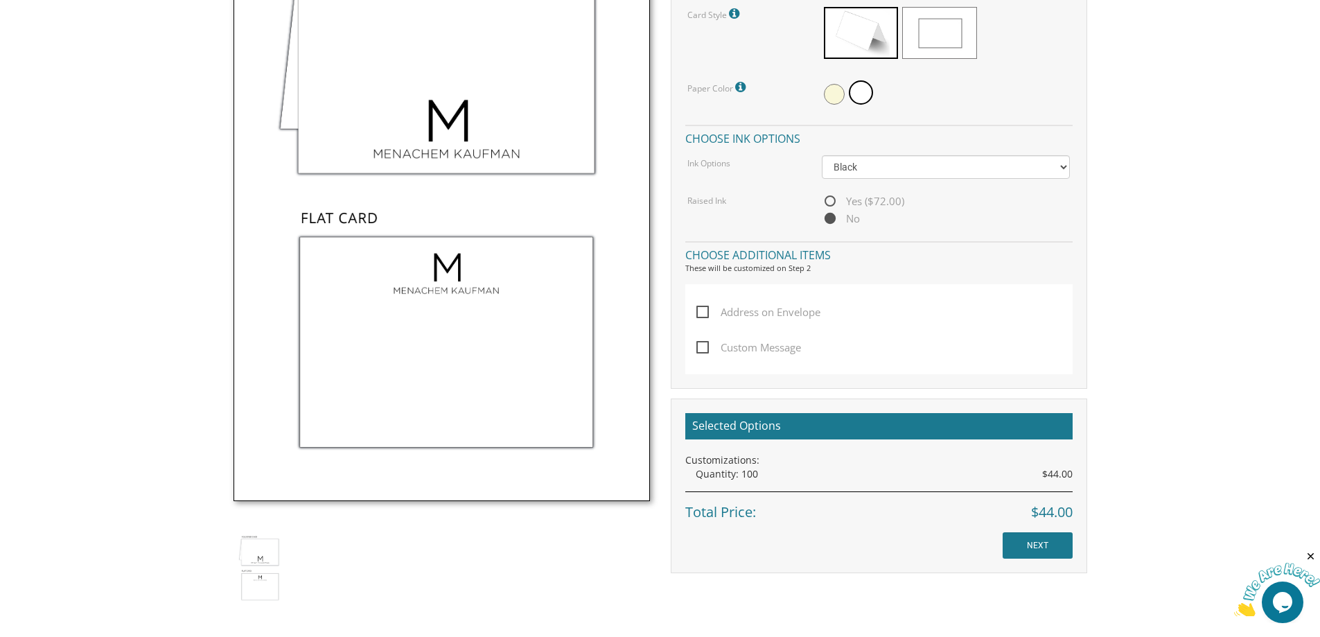
scroll to position [555, 0]
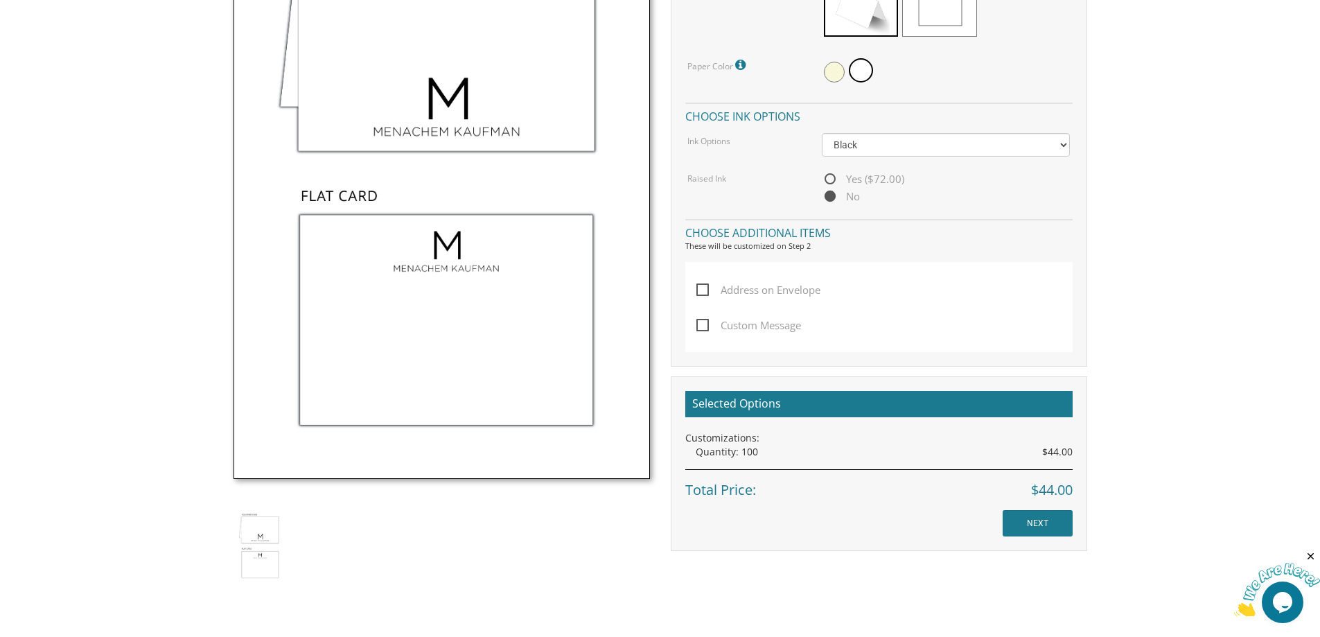
click at [704, 322] on span "Custom Message" at bounding box center [749, 325] width 105 height 17
click at [704, 322] on input "Custom Message" at bounding box center [701, 324] width 9 height 9
click at [705, 325] on span "Custom Message" at bounding box center [749, 325] width 105 height 17
click at [705, 325] on input "Custom Message" at bounding box center [701, 324] width 9 height 9
checkbox input "false"
